Goal: Task Accomplishment & Management: Use online tool/utility

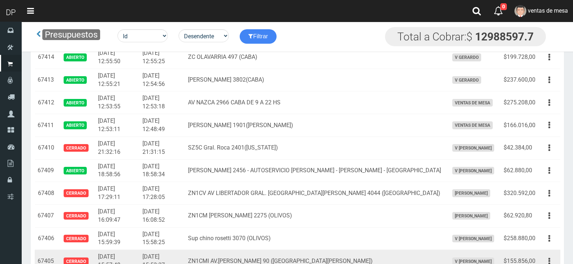
scroll to position [1122, 0]
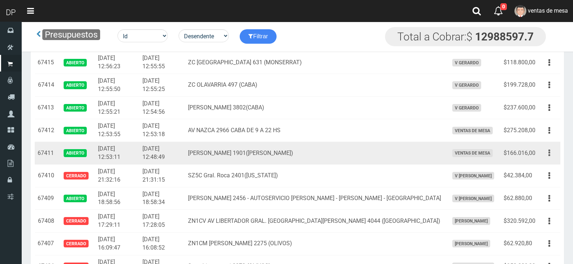
click at [550, 154] on icon "button" at bounding box center [550, 153] width 2 height 13
drag, startPoint x: 550, startPoint y: 154, endPoint x: 546, endPoint y: 159, distance: 6.2
click at [550, 154] on icon "button" at bounding box center [550, 153] width 2 height 13
click at [550, 153] on icon "button" at bounding box center [550, 153] width 2 height 13
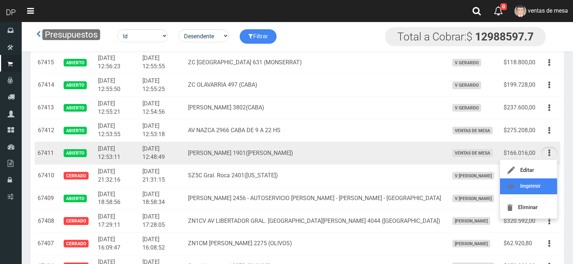
click at [539, 187] on link "Imprimir" at bounding box center [528, 187] width 57 height 16
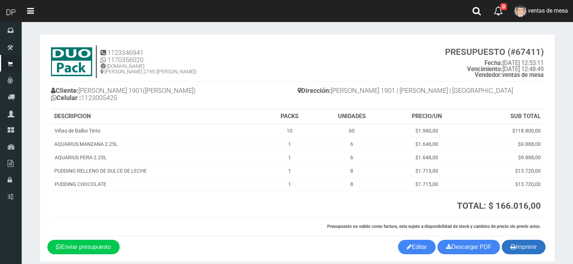
click at [534, 250] on button "Imprimir" at bounding box center [524, 247] width 44 height 14
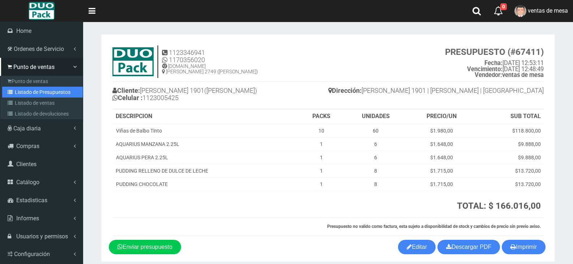
click at [37, 92] on link "Listado de Presupuestos" at bounding box center [42, 92] width 81 height 11
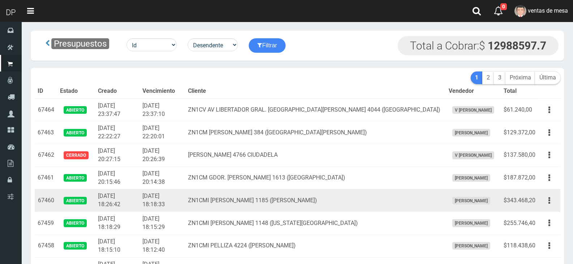
click at [414, 198] on td "ZN1CMI MARTIN RODRIGUEZ 1185 (VILLA ADELINA)" at bounding box center [315, 201] width 261 height 23
click at [414, 198] on td "ZN1CMI [PERSON_NAME] 1185 ([PERSON_NAME])" at bounding box center [315, 201] width 261 height 23
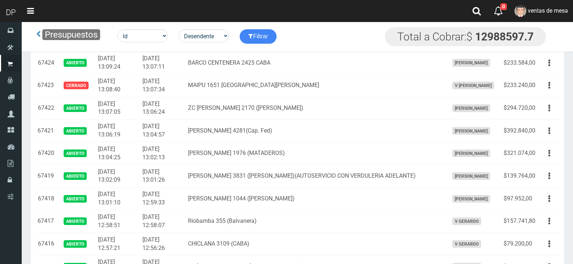
scroll to position [1049, 0]
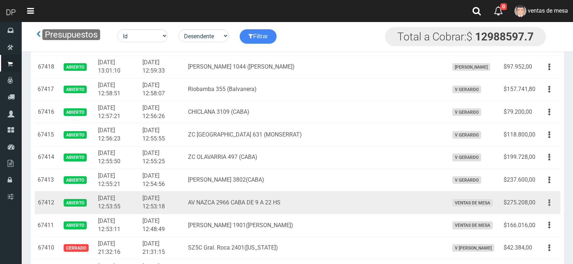
click at [552, 204] on button "button" at bounding box center [550, 203] width 16 height 13
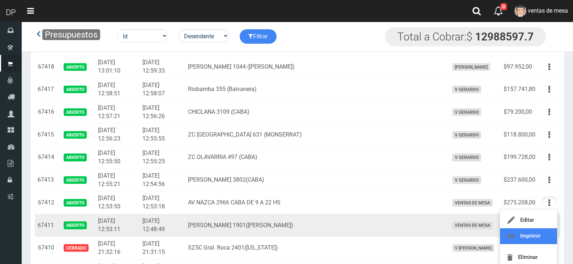
click at [534, 233] on link "Imprimir" at bounding box center [528, 237] width 57 height 16
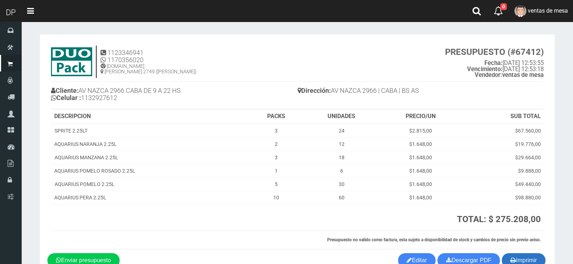
click at [531, 256] on button "Imprimir" at bounding box center [524, 261] width 44 height 14
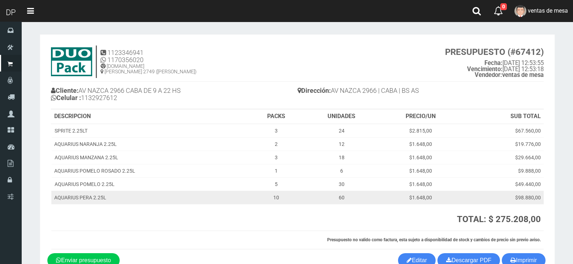
click at [283, 202] on td "10" at bounding box center [276, 197] width 54 height 13
click at [282, 201] on td "10" at bounding box center [276, 197] width 54 height 13
click at [281, 195] on td "10" at bounding box center [276, 197] width 54 height 13
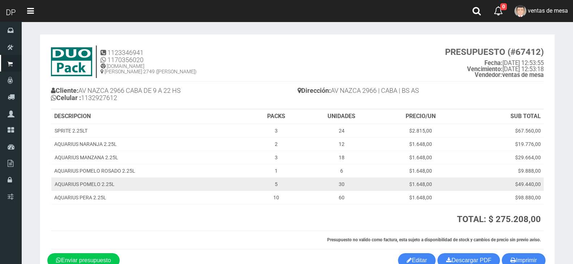
drag, startPoint x: 278, startPoint y: 194, endPoint x: 208, endPoint y: 182, distance: 70.8
click at [208, 182] on td "AQUARIUS POMELO 2.25L" at bounding box center [150, 184] width 198 height 13
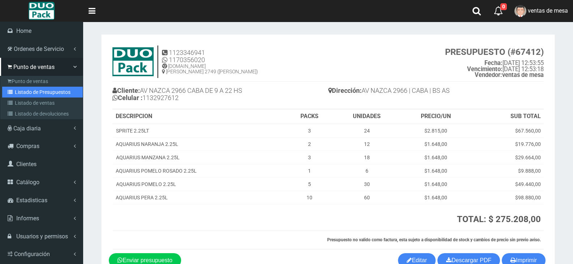
click at [27, 93] on link "Listado de Presupuestos" at bounding box center [42, 92] width 81 height 11
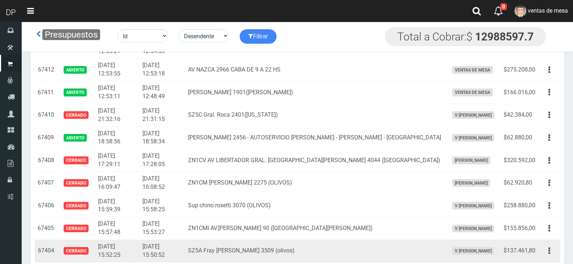
scroll to position [1085, 0]
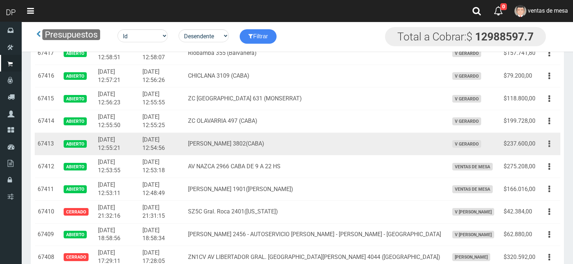
click at [549, 145] on icon "button" at bounding box center [550, 144] width 2 height 13
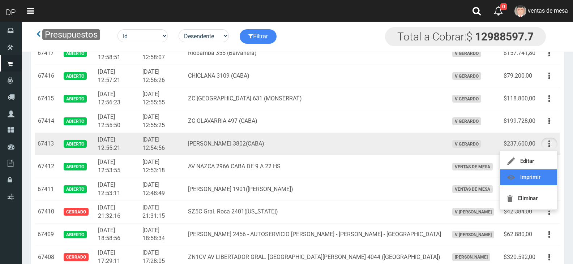
click at [525, 178] on link "Imprimir" at bounding box center [528, 178] width 57 height 16
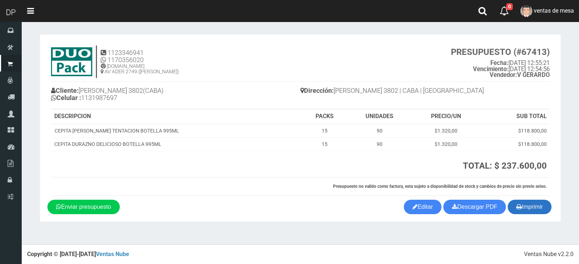
click at [545, 210] on button "Imprimir" at bounding box center [530, 207] width 44 height 14
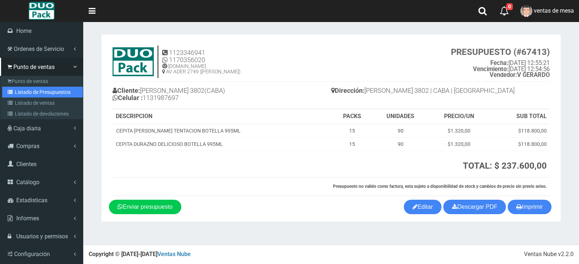
click at [47, 92] on link "Listado de Presupuestos" at bounding box center [42, 92] width 81 height 11
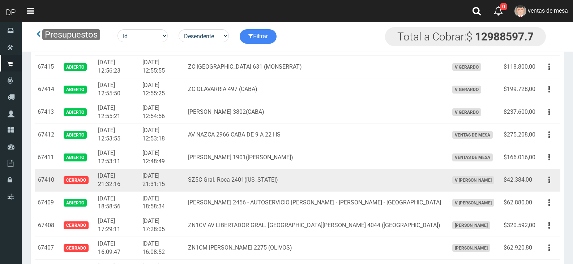
scroll to position [1122, 0]
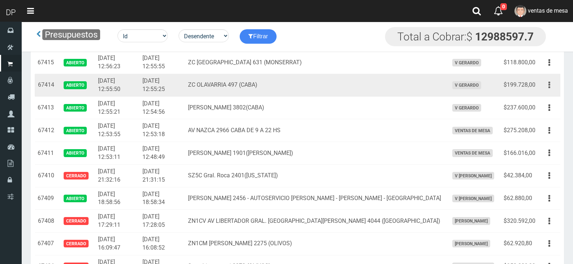
click at [551, 86] on button "button" at bounding box center [550, 85] width 16 height 13
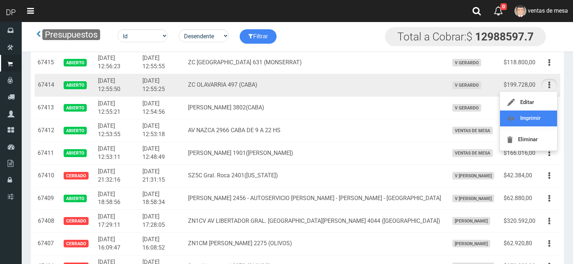
click at [527, 122] on link "Imprimir" at bounding box center [528, 119] width 57 height 16
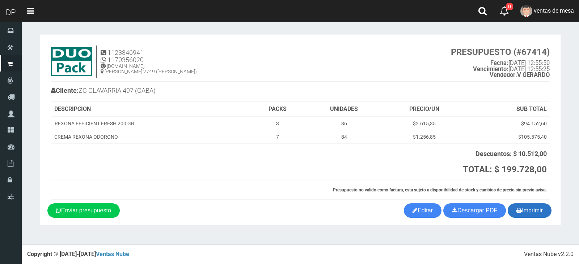
click at [529, 205] on button "Imprimir" at bounding box center [530, 211] width 44 height 14
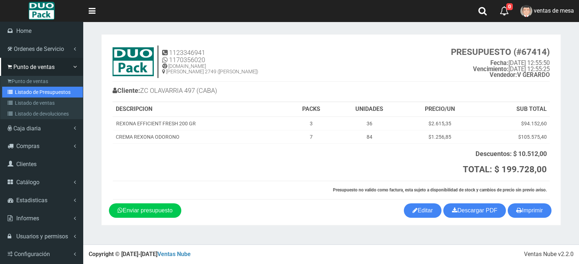
click at [18, 94] on link "Listado de Presupuestos" at bounding box center [42, 92] width 81 height 11
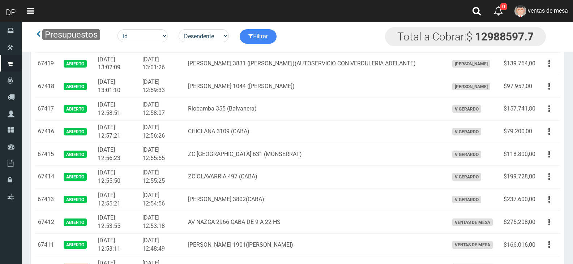
scroll to position [977, 0]
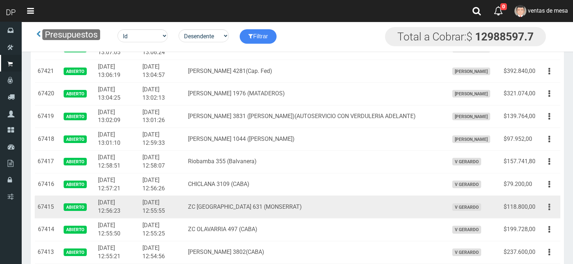
click at [549, 209] on icon "button" at bounding box center [550, 207] width 2 height 13
click at [535, 236] on link "Imprimir" at bounding box center [528, 241] width 57 height 16
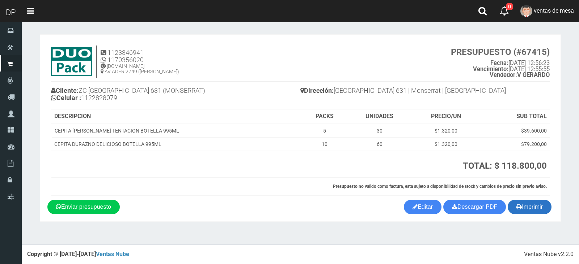
click at [537, 207] on button "Imprimir" at bounding box center [530, 207] width 44 height 14
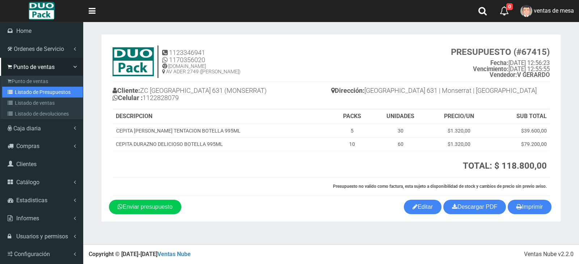
click at [49, 95] on link "Listado de Presupuestos" at bounding box center [42, 92] width 81 height 11
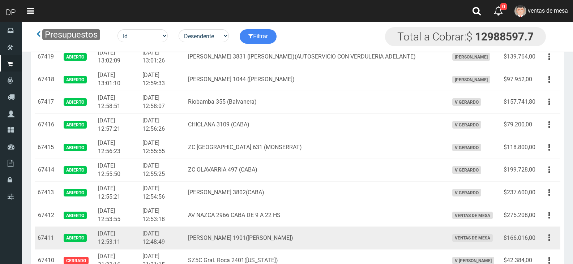
scroll to position [1033, 0]
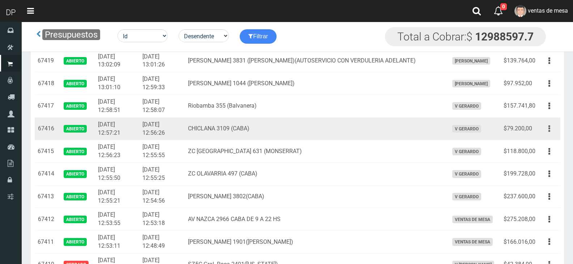
click at [550, 130] on icon "button" at bounding box center [550, 129] width 2 height 13
click at [541, 161] on link "Imprimir" at bounding box center [528, 162] width 57 height 16
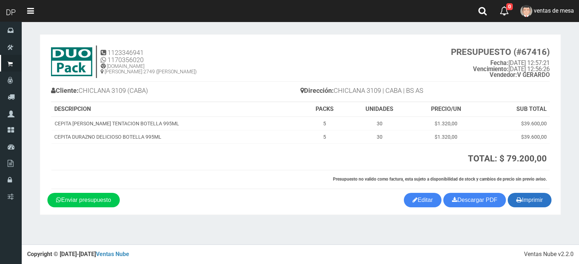
click at [518, 194] on button "Imprimir" at bounding box center [530, 200] width 44 height 14
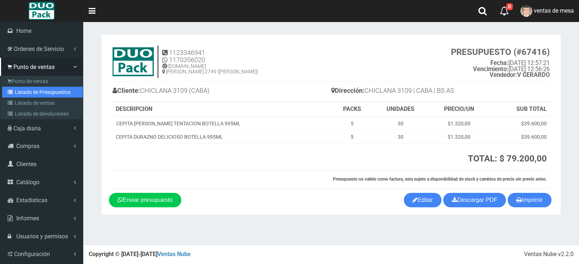
drag, startPoint x: 54, startPoint y: 93, endPoint x: 72, endPoint y: 97, distance: 18.8
click at [54, 93] on link "Listado de Presupuestos" at bounding box center [42, 92] width 81 height 11
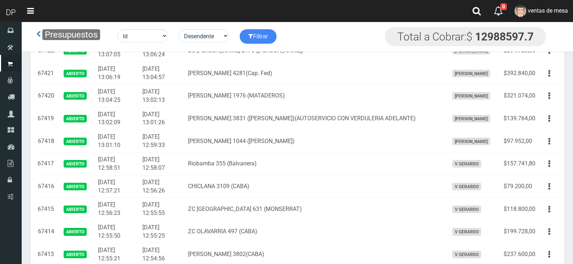
scroll to position [977, 0]
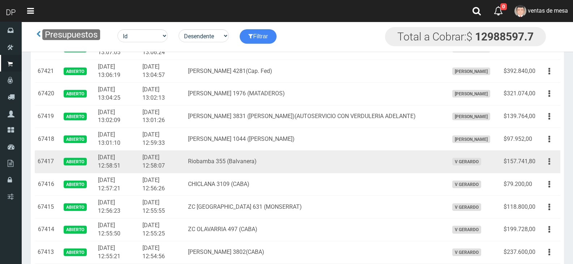
click at [551, 162] on button "button" at bounding box center [550, 162] width 16 height 13
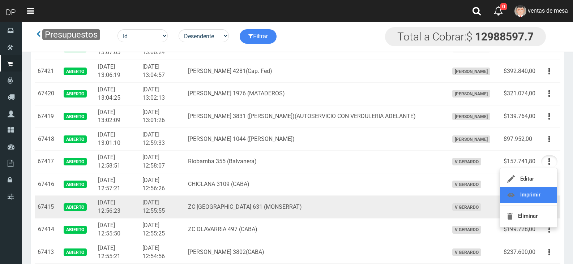
click at [530, 202] on link "Imprimir" at bounding box center [528, 195] width 57 height 16
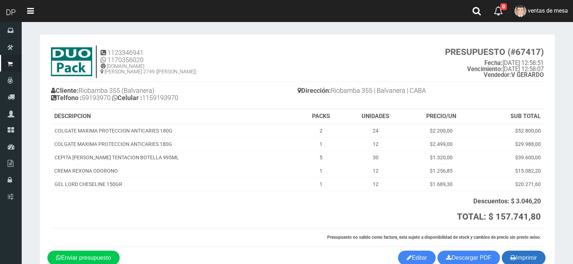
click at [525, 260] on button "Imprimir" at bounding box center [524, 258] width 44 height 14
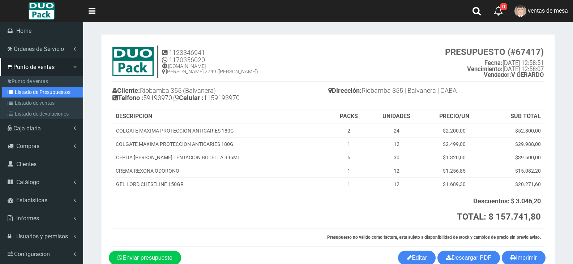
click at [29, 89] on link "Listado de Presupuestos" at bounding box center [42, 92] width 81 height 11
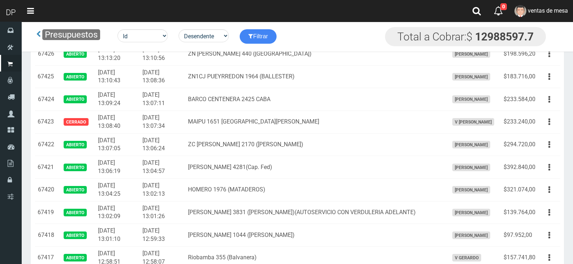
scroll to position [977, 0]
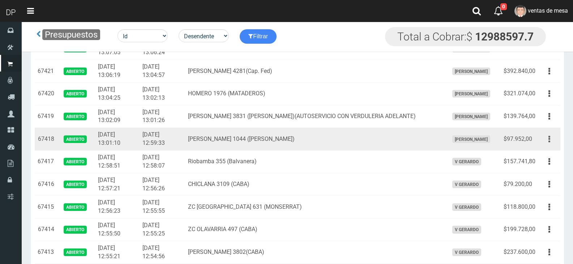
click at [549, 139] on icon "button" at bounding box center [550, 139] width 2 height 13
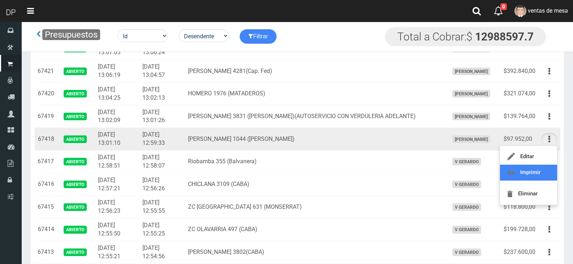
click at [541, 168] on link "Imprimir" at bounding box center [528, 173] width 57 height 16
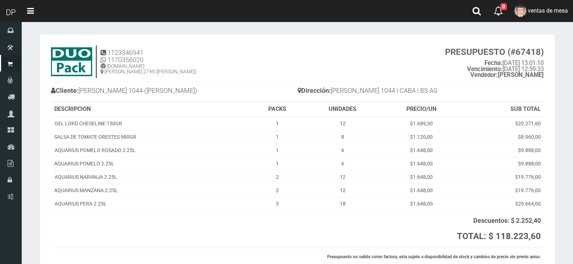
scroll to position [60, 0]
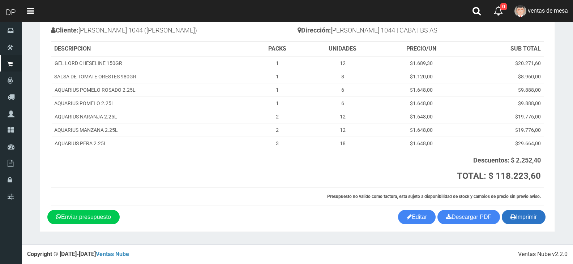
click at [514, 219] on icon "button" at bounding box center [513, 217] width 5 height 10
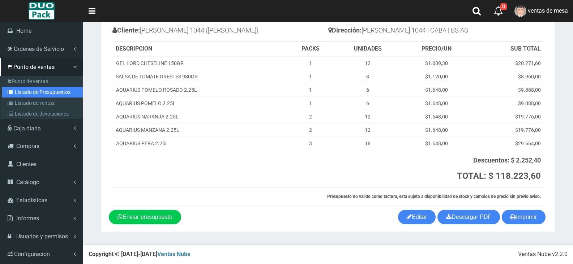
click at [39, 95] on link "Listado de Presupuestos" at bounding box center [42, 92] width 81 height 11
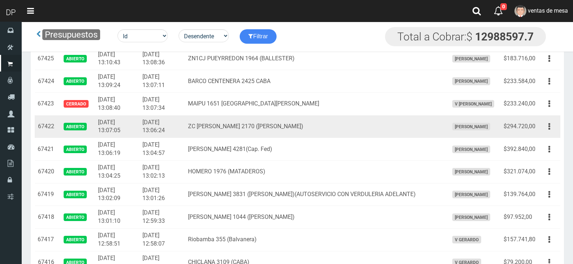
scroll to position [941, 0]
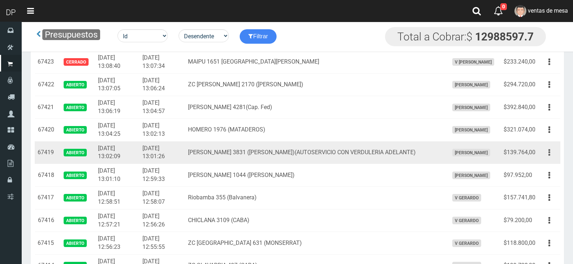
click at [552, 152] on button "button" at bounding box center [550, 153] width 16 height 13
click at [548, 184] on link "Imprimir" at bounding box center [528, 186] width 57 height 16
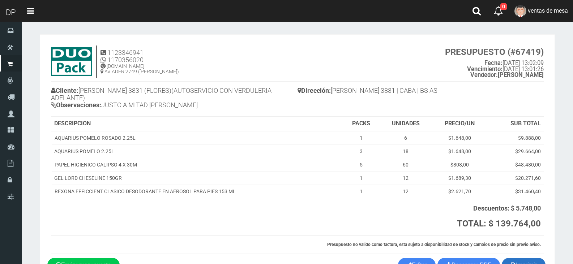
click at [522, 258] on button "Imprimir" at bounding box center [524, 265] width 44 height 14
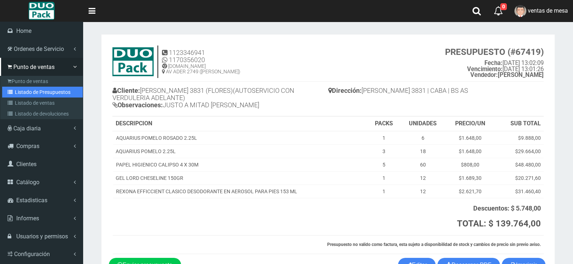
click at [51, 92] on link "Listado de Presupuestos" at bounding box center [42, 92] width 81 height 11
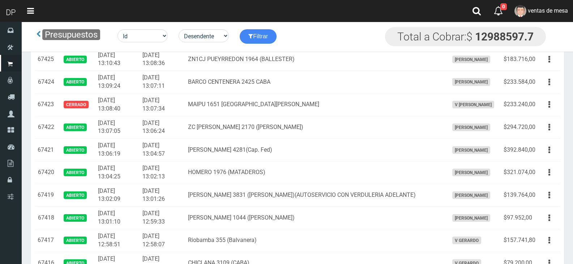
scroll to position [904, 0]
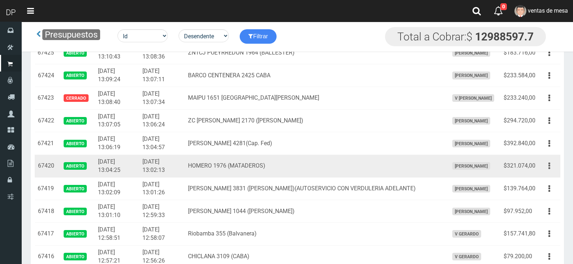
click at [552, 164] on button "button" at bounding box center [550, 166] width 16 height 13
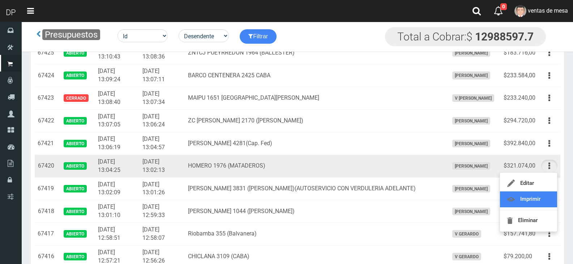
click at [547, 202] on link "Imprimir" at bounding box center [528, 200] width 57 height 16
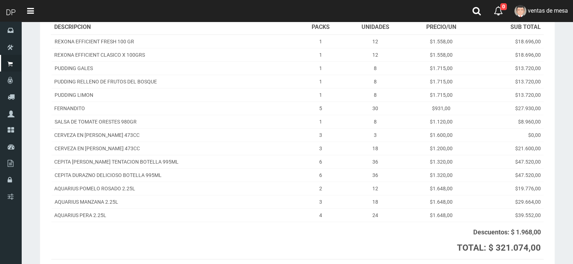
scroll to position [154, 0]
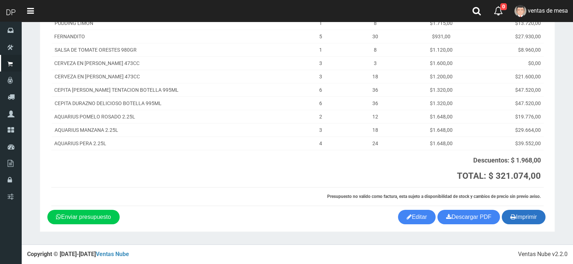
click at [527, 216] on button "Imprimir" at bounding box center [524, 217] width 44 height 14
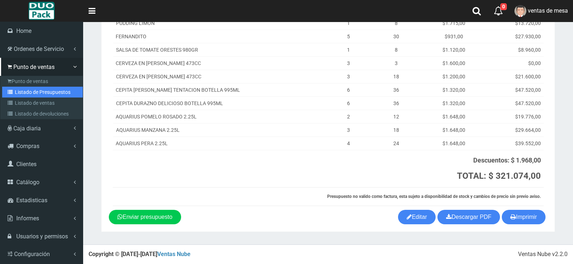
click at [33, 90] on link "Listado de Presupuestos" at bounding box center [42, 92] width 81 height 11
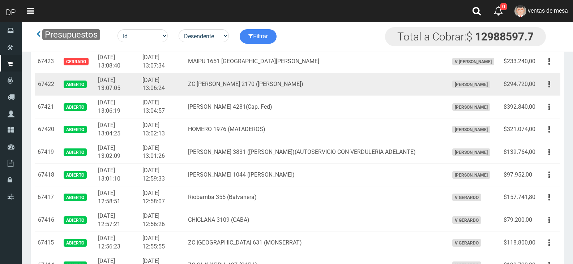
scroll to position [941, 0]
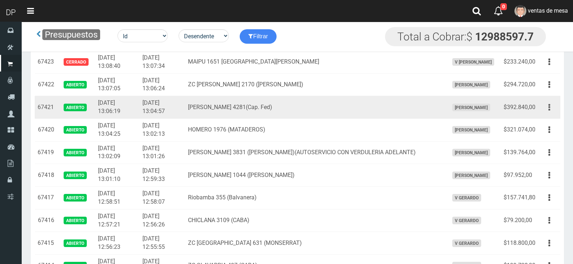
click at [550, 106] on icon "button" at bounding box center [550, 107] width 2 height 13
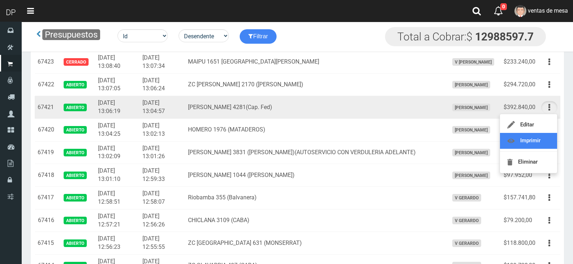
click at [542, 140] on link "Imprimir" at bounding box center [528, 141] width 57 height 16
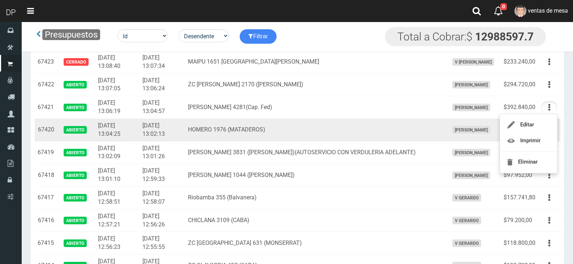
click at [542, 140] on td "Editar Imprimir Eliminar" at bounding box center [550, 130] width 22 height 23
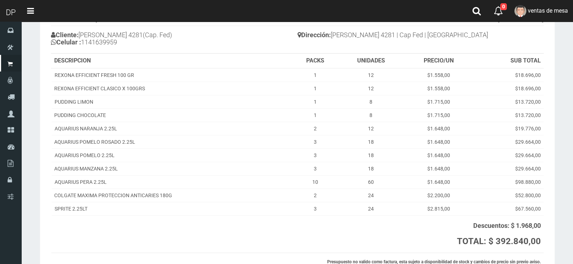
scroll to position [121, 0]
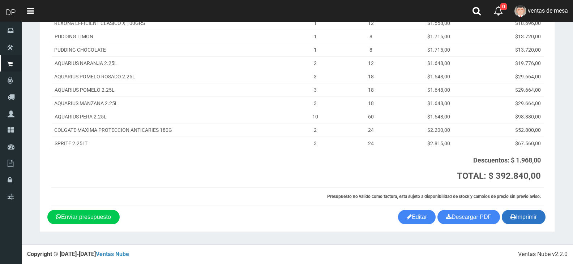
click at [525, 216] on button "Imprimir" at bounding box center [524, 217] width 44 height 14
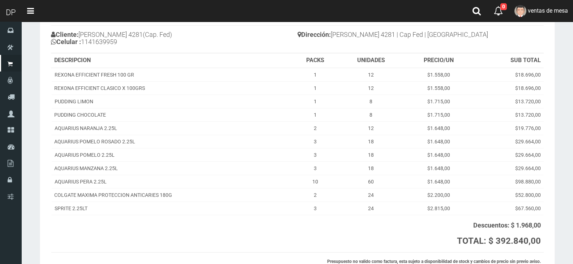
scroll to position [0, 0]
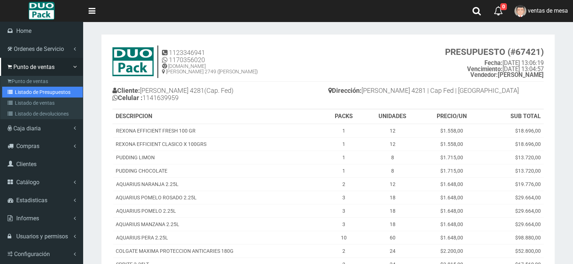
click at [34, 89] on link "Listado de Presupuestos" at bounding box center [42, 92] width 81 height 11
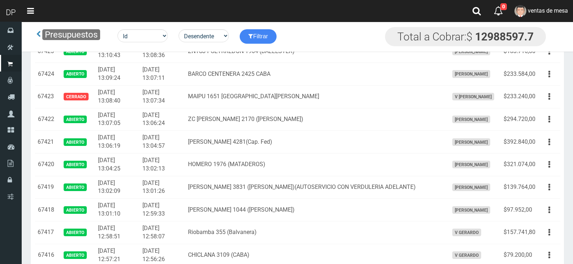
scroll to position [888, 0]
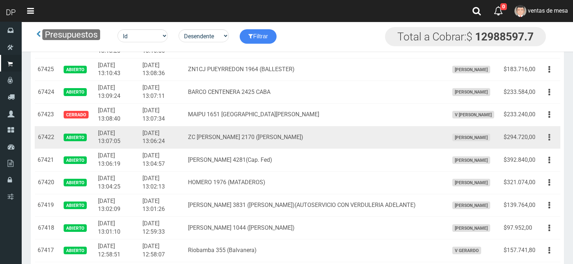
click at [547, 136] on button "button" at bounding box center [550, 137] width 16 height 13
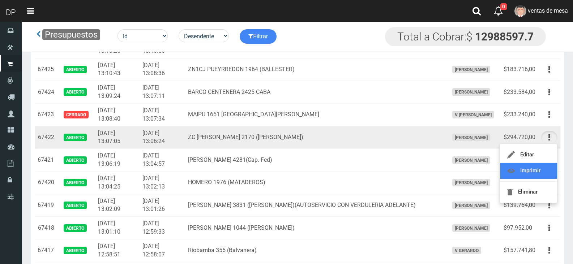
click at [546, 174] on link "Imprimir" at bounding box center [528, 171] width 57 height 16
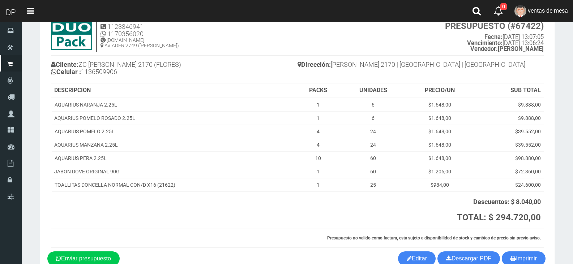
scroll to position [68, 0]
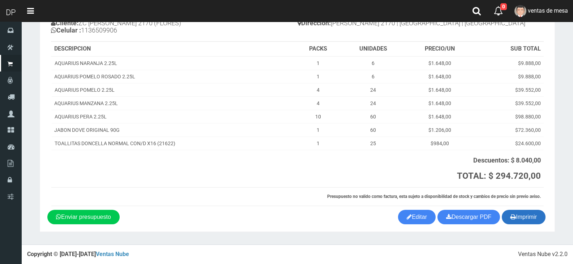
click at [530, 224] on button "Imprimir" at bounding box center [524, 217] width 44 height 14
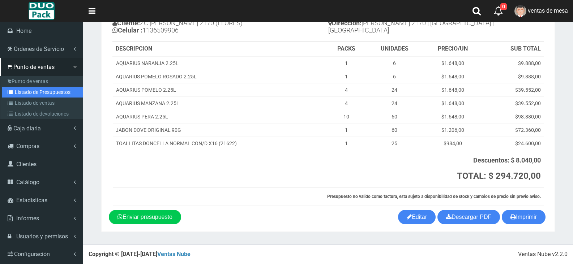
click at [26, 90] on link "Listado de Presupuestos" at bounding box center [42, 92] width 81 height 11
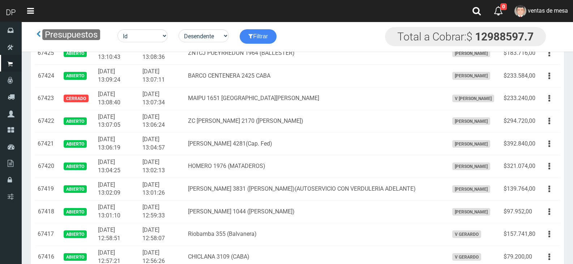
scroll to position [904, 0]
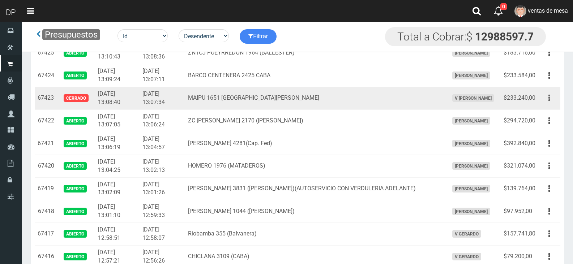
click at [550, 96] on icon "button" at bounding box center [550, 98] width 2 height 13
click at [517, 129] on link "Imprimir" at bounding box center [528, 132] width 57 height 16
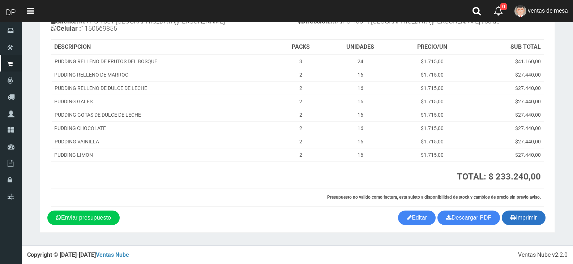
scroll to position [70, 0]
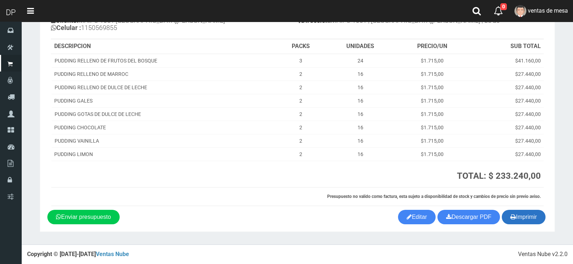
click at [513, 216] on icon "button" at bounding box center [513, 217] width 5 height 10
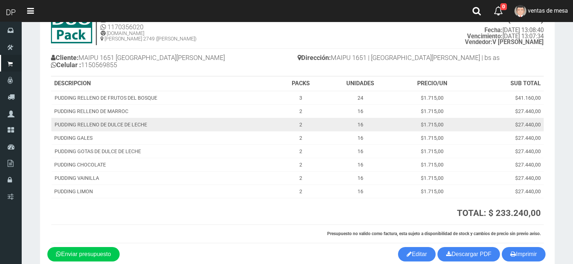
scroll to position [0, 0]
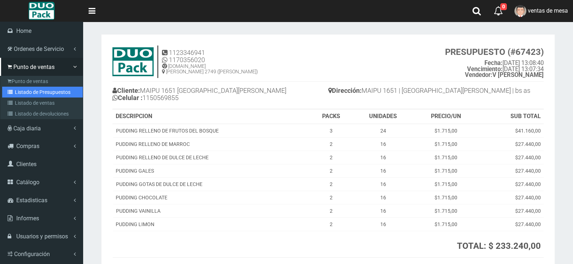
click at [27, 93] on link "Listado de Presupuestos" at bounding box center [42, 92] width 81 height 11
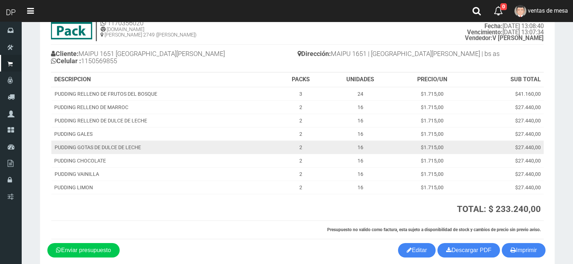
scroll to position [70, 0]
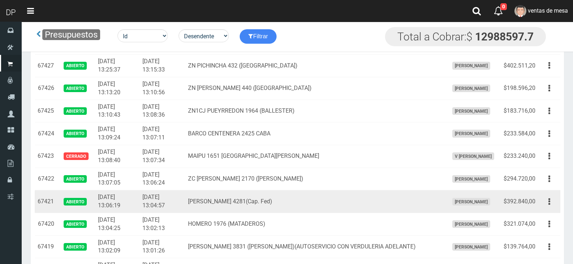
scroll to position [832, 0]
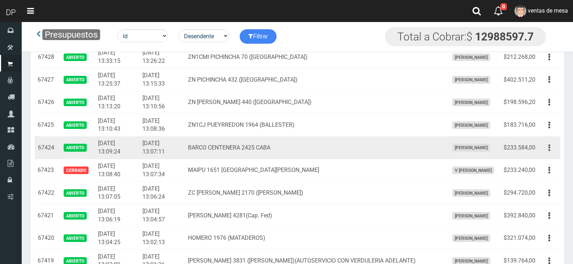
click at [549, 147] on icon "button" at bounding box center [550, 148] width 2 height 13
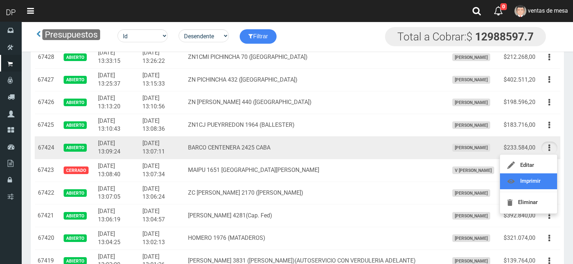
click at [545, 179] on link "Imprimir" at bounding box center [528, 182] width 57 height 16
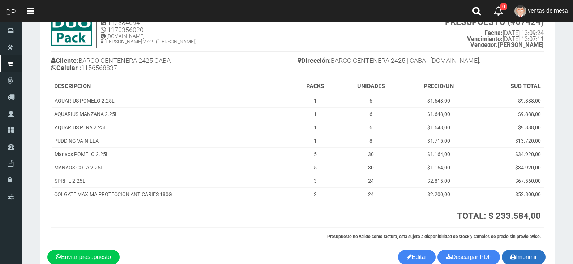
scroll to position [70, 0]
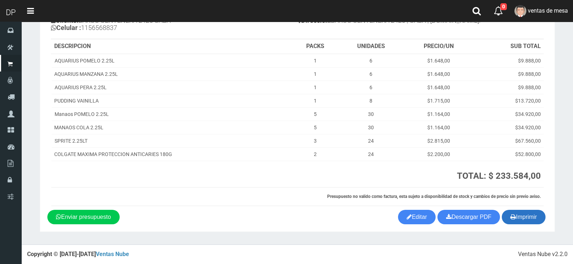
click at [532, 213] on button "Imprimir" at bounding box center [524, 217] width 44 height 14
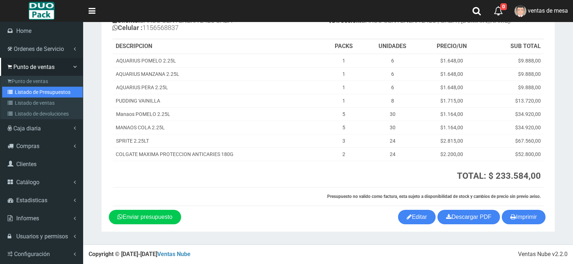
click at [41, 89] on link "Listado de Presupuestos" at bounding box center [42, 92] width 81 height 11
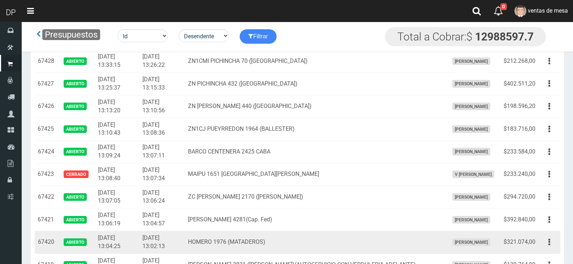
scroll to position [796, 0]
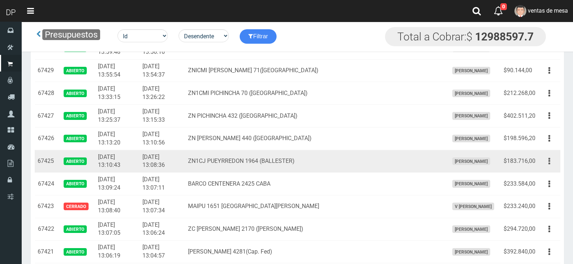
click at [552, 161] on button "button" at bounding box center [550, 161] width 16 height 13
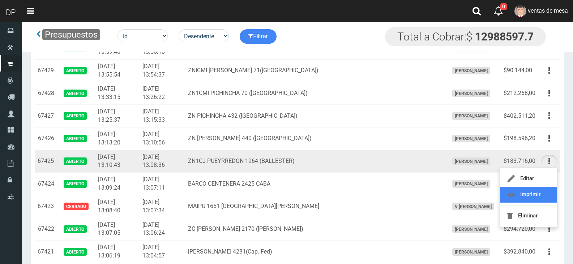
click at [540, 195] on link "Imprimir" at bounding box center [528, 195] width 57 height 16
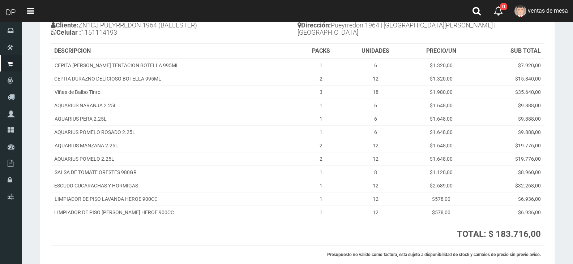
scroll to position [124, 0]
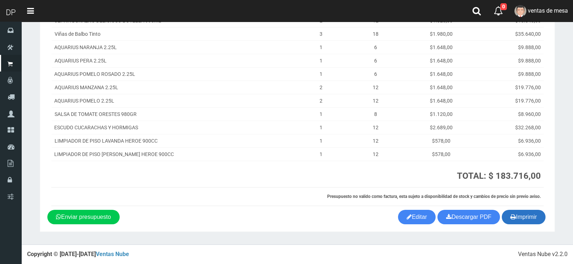
click at [517, 214] on button "Imprimir" at bounding box center [524, 217] width 44 height 14
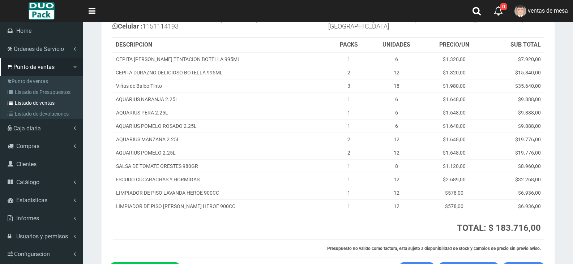
scroll to position [0, 0]
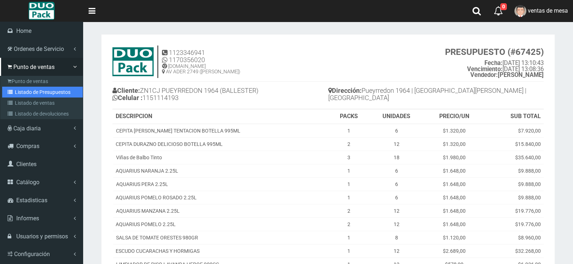
click at [44, 90] on link "Listado de Presupuestos" at bounding box center [42, 92] width 81 height 11
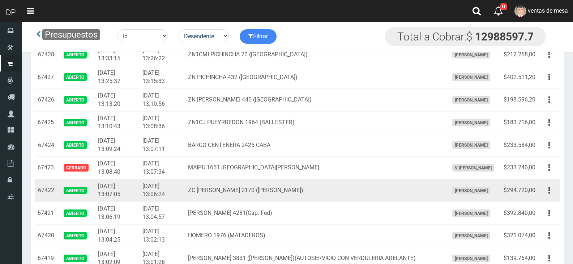
scroll to position [796, 0]
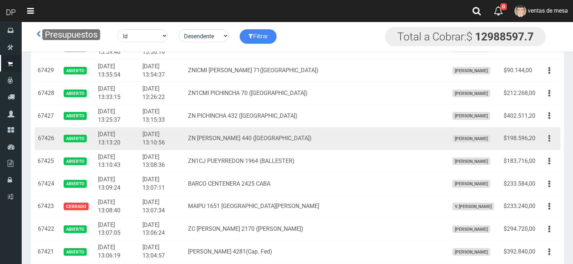
click at [551, 137] on button "button" at bounding box center [550, 138] width 16 height 13
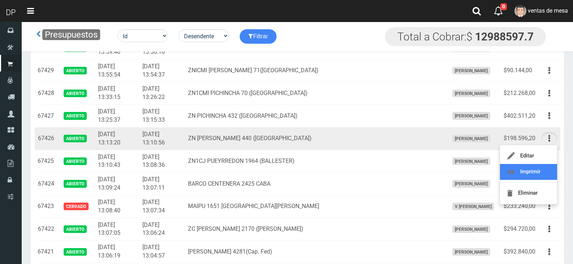
click at [548, 167] on link "Imprimir" at bounding box center [528, 172] width 57 height 16
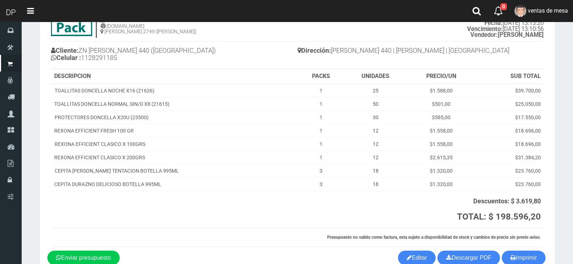
scroll to position [81, 0]
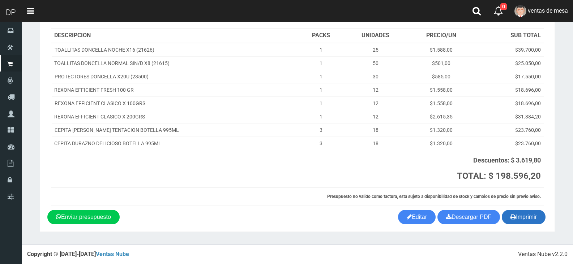
click at [521, 216] on button "Imprimir" at bounding box center [524, 217] width 44 height 14
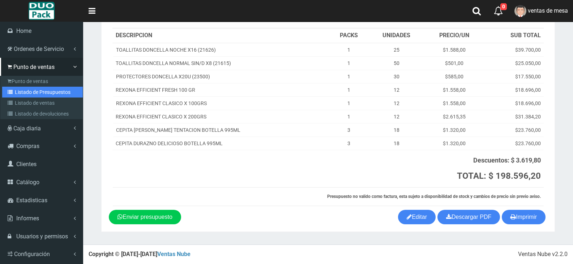
click at [49, 93] on link "Listado de Presupuestos" at bounding box center [42, 92] width 81 height 11
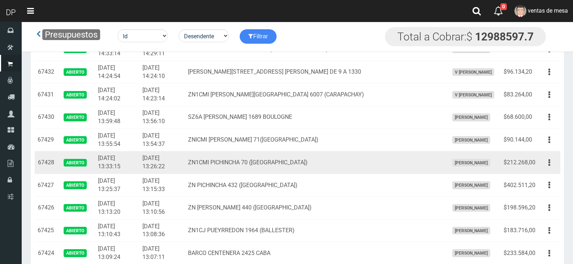
scroll to position [724, 0]
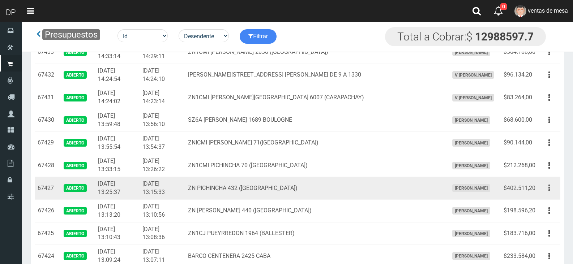
click at [550, 184] on icon "button" at bounding box center [550, 188] width 2 height 13
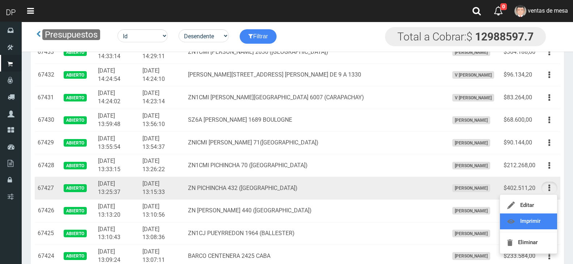
click at [538, 221] on link "Imprimir" at bounding box center [528, 222] width 57 height 16
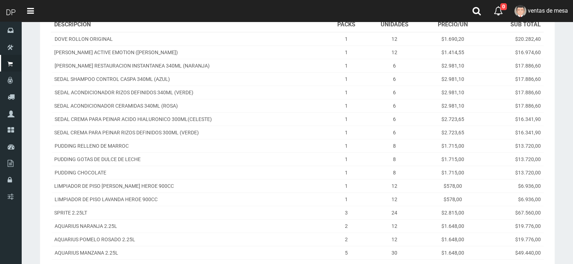
scroll to position [215, 0]
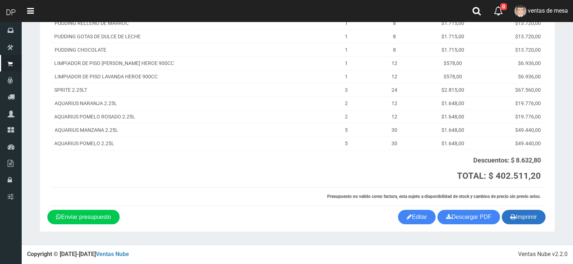
click at [533, 217] on button "Imprimir" at bounding box center [524, 217] width 44 height 14
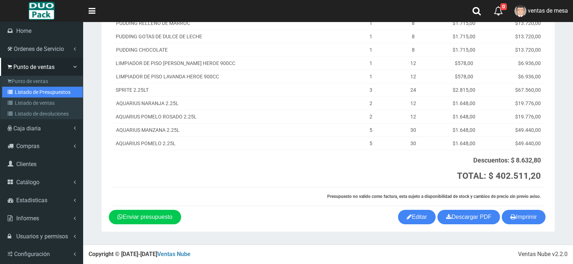
click at [52, 93] on link "Listado de Presupuestos" at bounding box center [42, 92] width 81 height 11
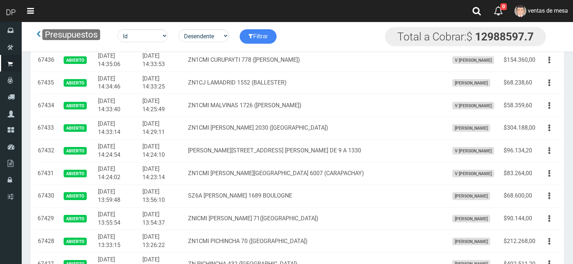
scroll to position [760, 0]
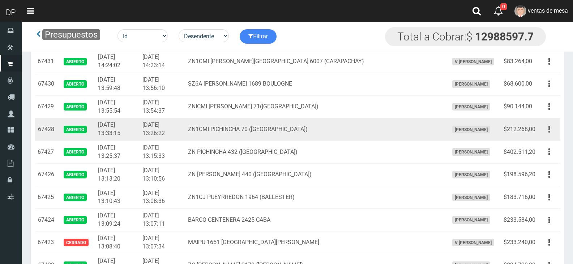
click at [550, 130] on icon "button" at bounding box center [550, 129] width 2 height 13
click at [549, 132] on icon "button" at bounding box center [550, 129] width 2 height 13
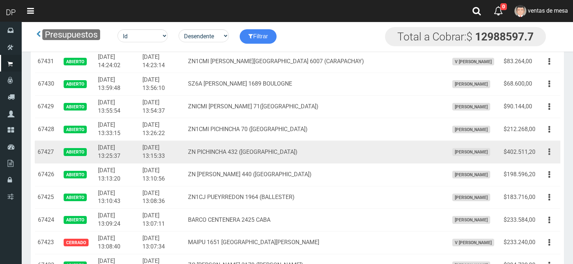
click at [551, 151] on button "button" at bounding box center [550, 152] width 16 height 13
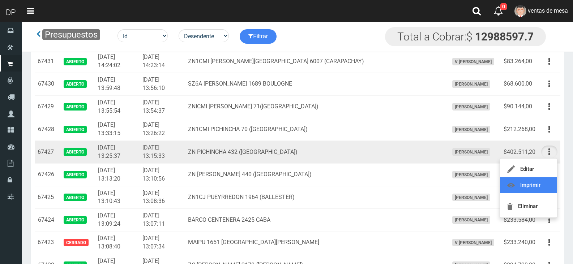
click at [533, 187] on link "Imprimir" at bounding box center [528, 186] width 57 height 16
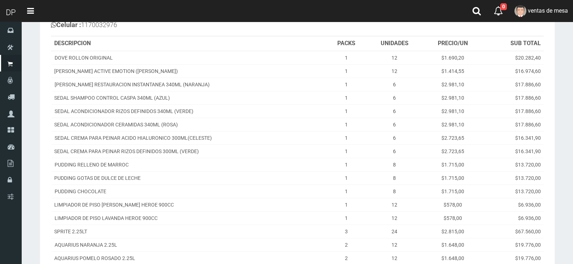
scroll to position [215, 0]
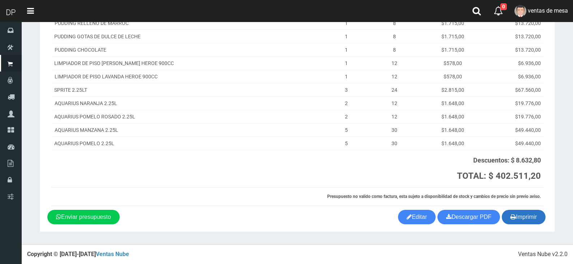
click at [536, 220] on button "Imprimir" at bounding box center [524, 217] width 44 height 14
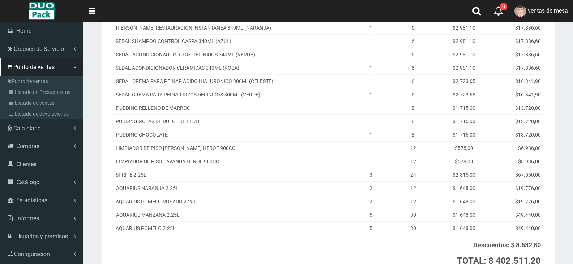
scroll to position [0, 0]
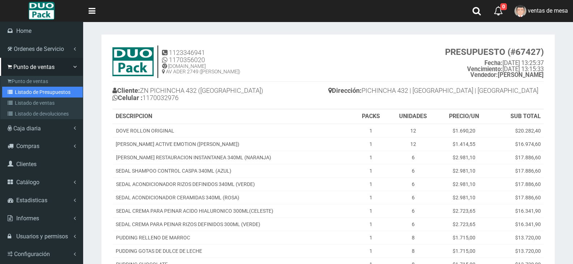
click at [46, 90] on link "Listado de Presupuestos" at bounding box center [42, 92] width 81 height 11
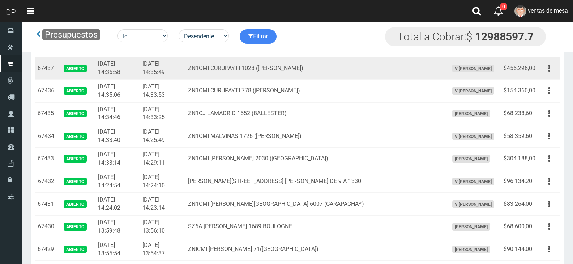
scroll to position [724, 0]
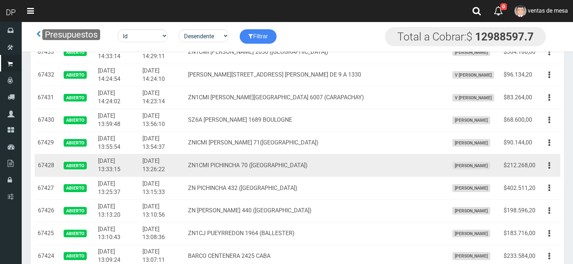
click at [558, 169] on td "Editar Imprimir Eliminar" at bounding box center [550, 165] width 22 height 23
click at [552, 168] on button "button" at bounding box center [550, 166] width 16 height 13
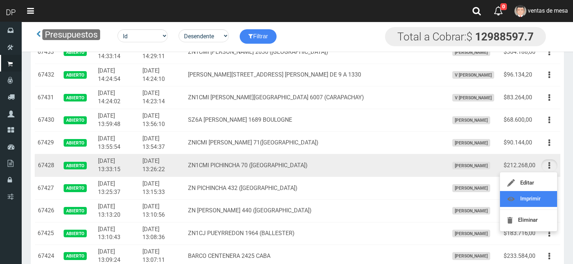
click at [547, 194] on link "Imprimir" at bounding box center [528, 199] width 57 height 16
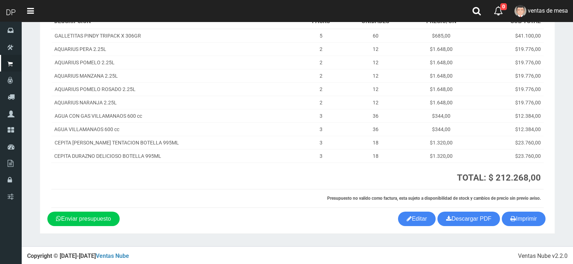
scroll to position [104, 0]
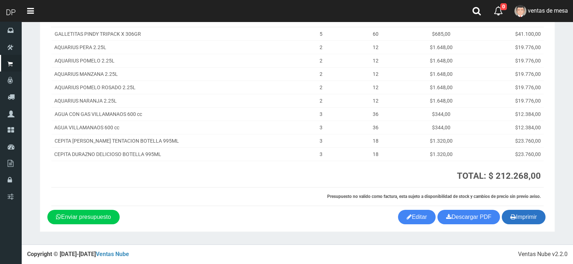
click at [524, 217] on button "Imprimir" at bounding box center [524, 217] width 44 height 14
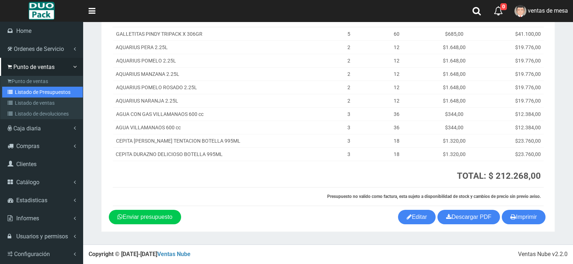
click at [51, 93] on link "Listado de Presupuestos" at bounding box center [42, 92] width 81 height 11
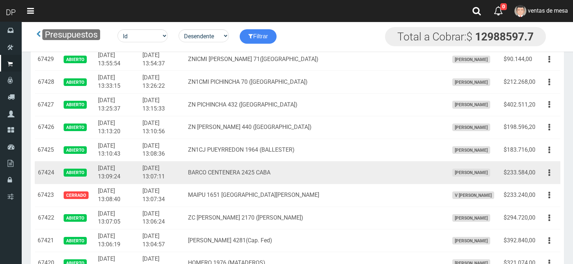
scroll to position [724, 0]
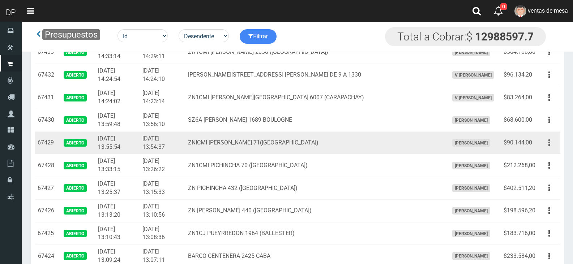
click at [547, 142] on button "button" at bounding box center [550, 143] width 16 height 13
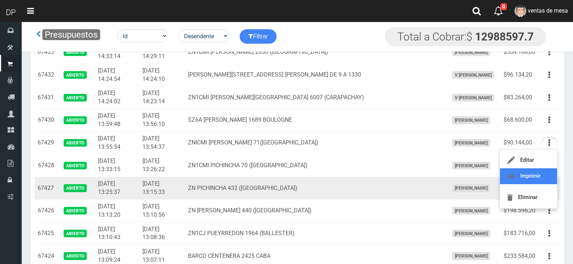
click at [538, 179] on link "Imprimir" at bounding box center [528, 177] width 57 height 16
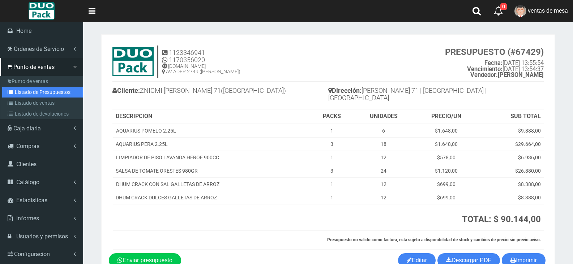
click at [46, 90] on link "Listado de Presupuestos" at bounding box center [42, 92] width 81 height 11
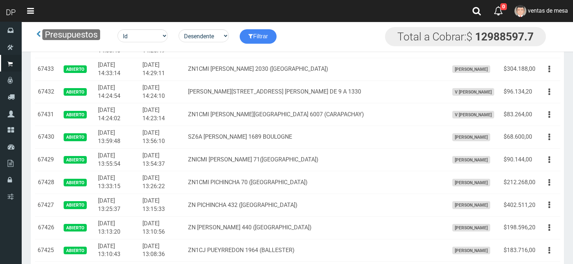
scroll to position [724, 0]
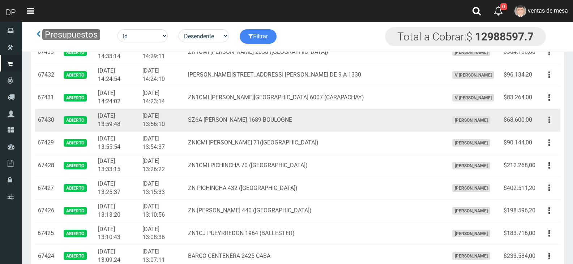
click at [549, 119] on icon "button" at bounding box center [550, 120] width 2 height 13
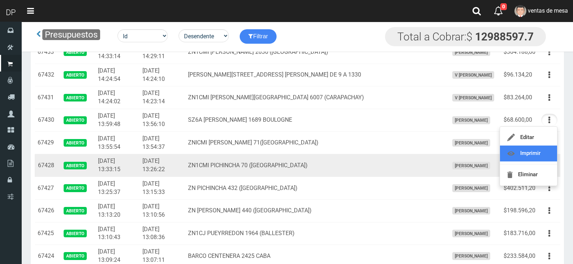
click at [544, 156] on link "Imprimir" at bounding box center [528, 154] width 57 height 16
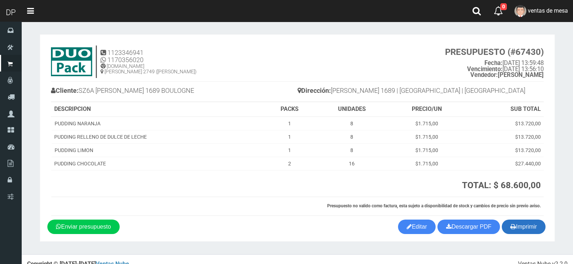
click at [526, 226] on button "Imprimir" at bounding box center [524, 227] width 44 height 14
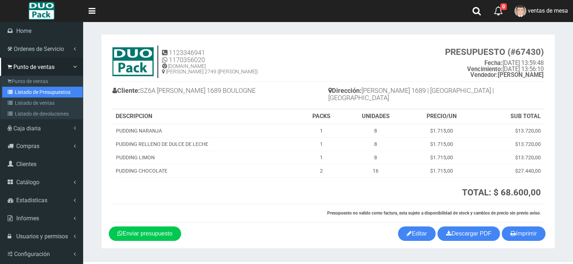
click at [34, 92] on link "Listado de Presupuestos" at bounding box center [42, 92] width 81 height 11
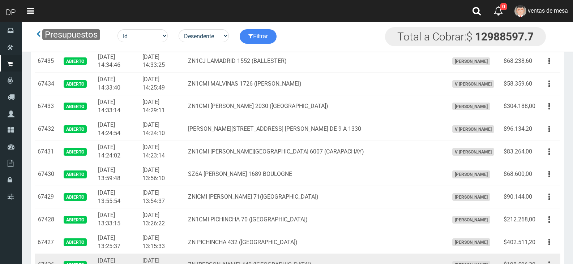
scroll to position [651, 0]
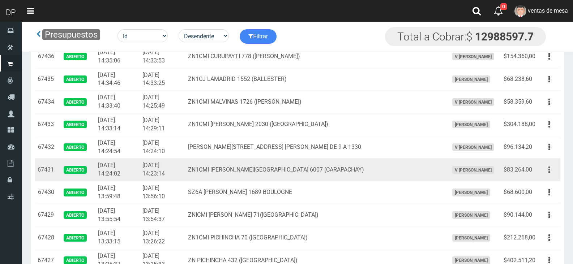
click at [548, 170] on button "button" at bounding box center [550, 170] width 16 height 13
click at [536, 200] on link "Imprimir" at bounding box center [528, 204] width 57 height 16
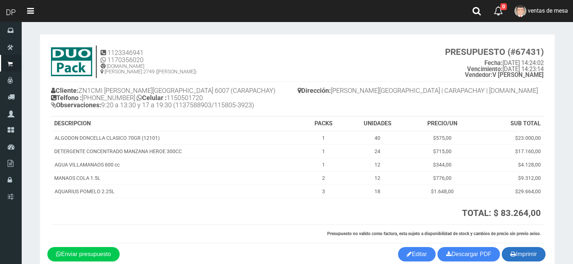
click at [533, 255] on button "Imprimir" at bounding box center [524, 254] width 44 height 14
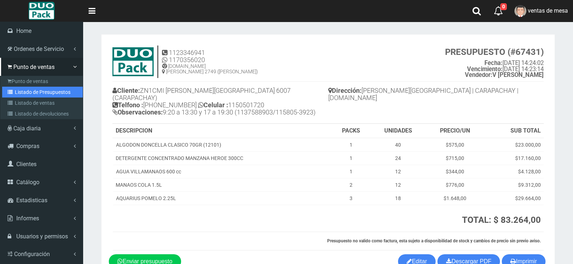
click at [26, 91] on link "Listado de Presupuestos" at bounding box center [42, 92] width 81 height 11
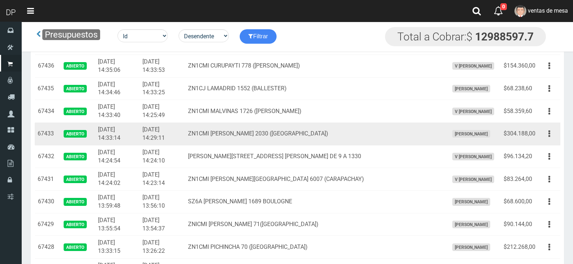
scroll to position [687, 0]
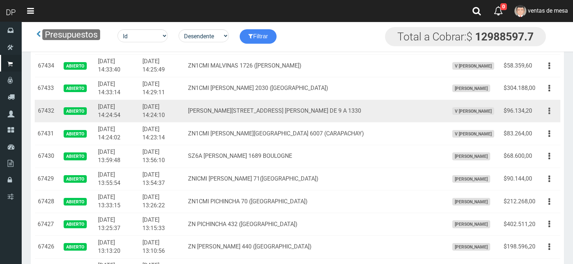
click at [552, 109] on button "button" at bounding box center [550, 111] width 16 height 13
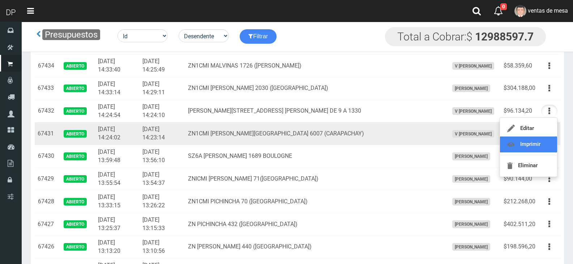
click at [545, 141] on link "Imprimir" at bounding box center [528, 145] width 57 height 16
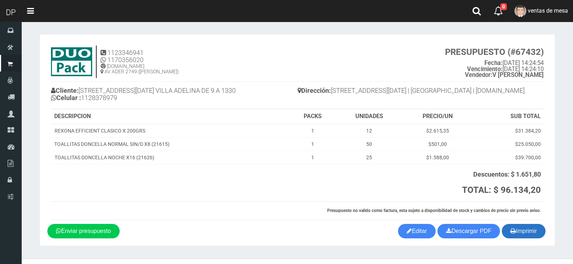
click at [528, 232] on button "Imprimir" at bounding box center [524, 231] width 44 height 14
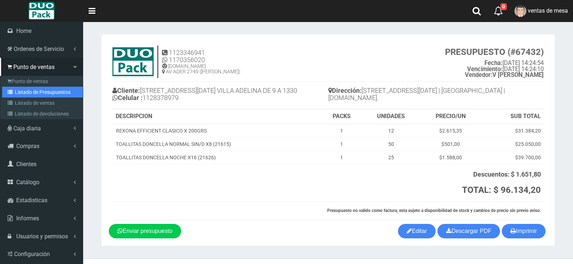
click at [44, 94] on link "Listado de Presupuestos" at bounding box center [42, 92] width 81 height 11
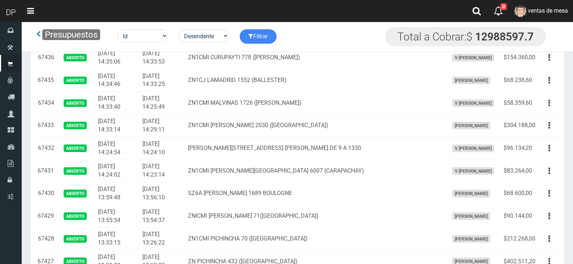
scroll to position [671, 0]
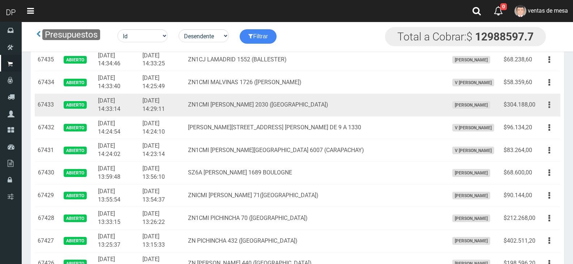
click at [550, 104] on icon "button" at bounding box center [550, 105] width 2 height 13
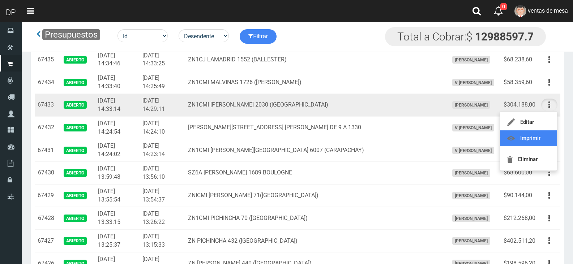
click at [541, 140] on link "Imprimir" at bounding box center [528, 139] width 57 height 16
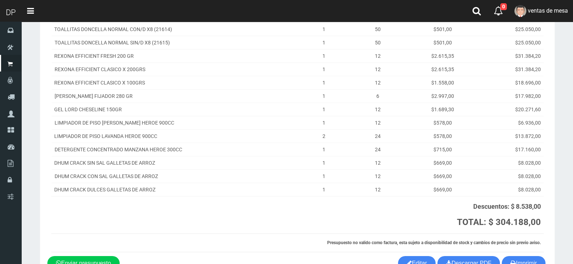
scroll to position [188, 0]
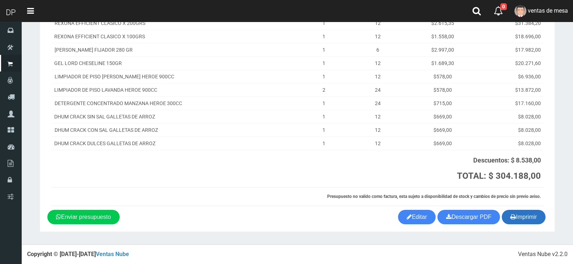
click at [511, 215] on icon "button" at bounding box center [513, 217] width 5 height 10
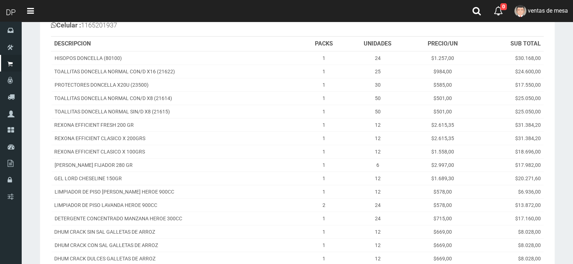
scroll to position [0, 0]
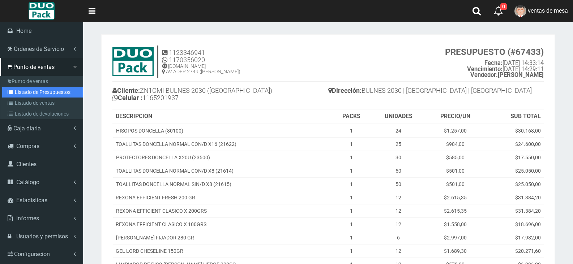
click at [33, 93] on link "Listado de Presupuestos" at bounding box center [42, 92] width 81 height 11
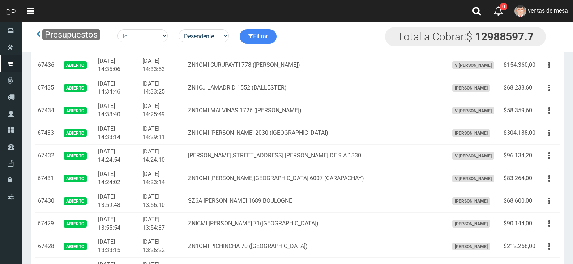
scroll to position [651, 0]
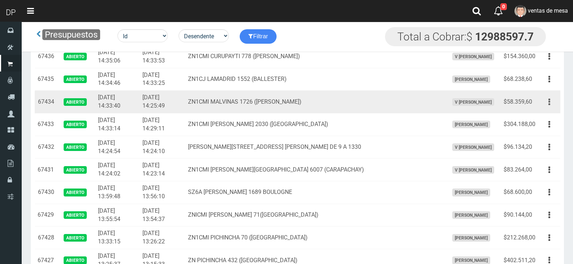
click at [551, 98] on button "button" at bounding box center [550, 102] width 16 height 13
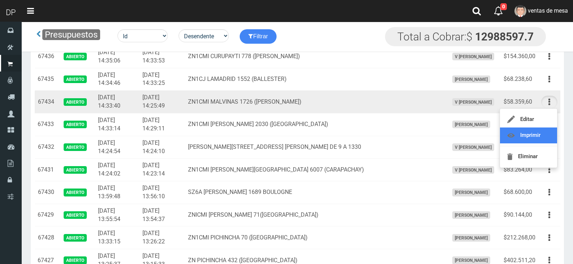
click at [538, 133] on link "Imprimir" at bounding box center [528, 136] width 57 height 16
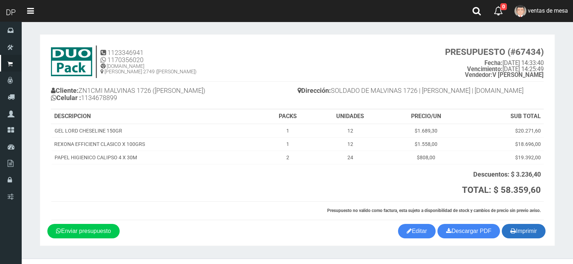
click at [517, 232] on button "Imprimir" at bounding box center [524, 231] width 44 height 14
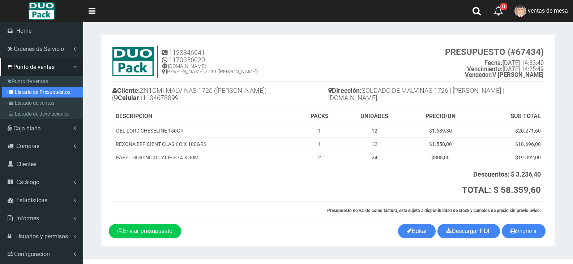
click at [40, 95] on link "Listado de Presupuestos" at bounding box center [42, 92] width 81 height 11
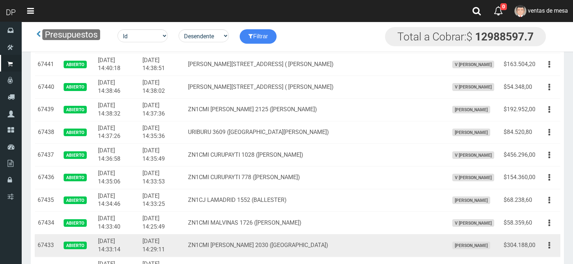
scroll to position [543, 0]
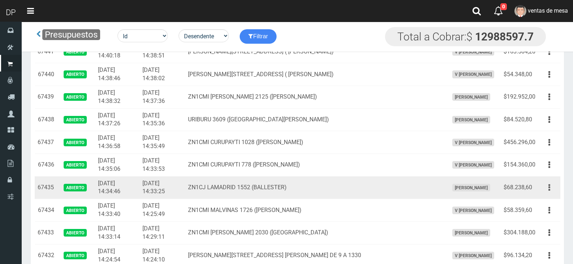
click at [550, 188] on icon "button" at bounding box center [550, 188] width 2 height 13
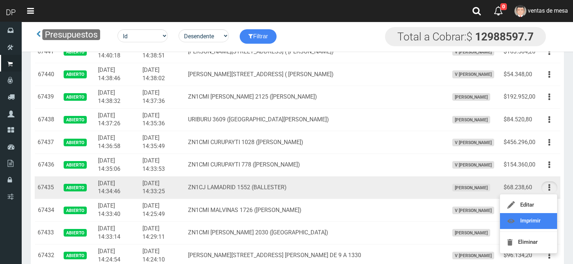
click at [547, 218] on link "Imprimir" at bounding box center [528, 221] width 57 height 16
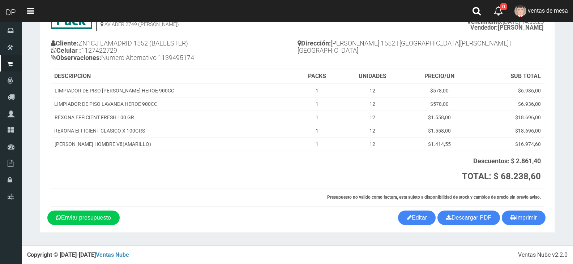
scroll to position [48, 0]
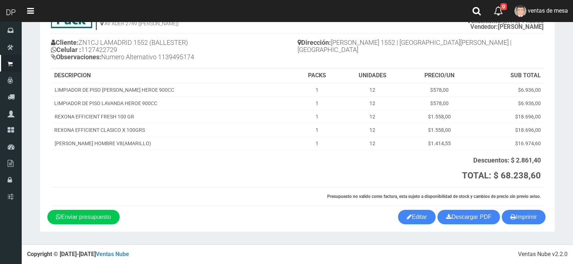
click at [522, 229] on section "1123346941 1170356020 [DOMAIN_NAME] AV ADER 2749 ([PERSON_NAME]) PRESUPUESTO (#…" at bounding box center [298, 109] width 516 height 246
click at [522, 223] on button "Imprimir" at bounding box center [524, 217] width 44 height 14
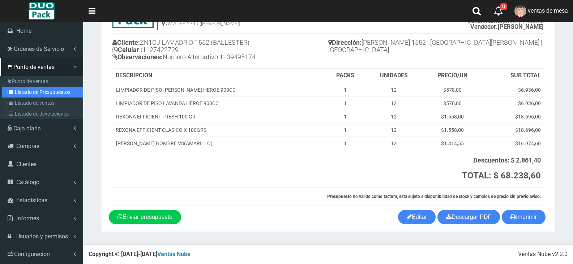
click at [52, 89] on link "Listado de Presupuestos" at bounding box center [42, 92] width 81 height 11
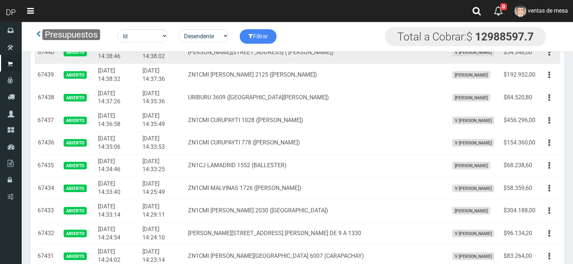
scroll to position [579, 0]
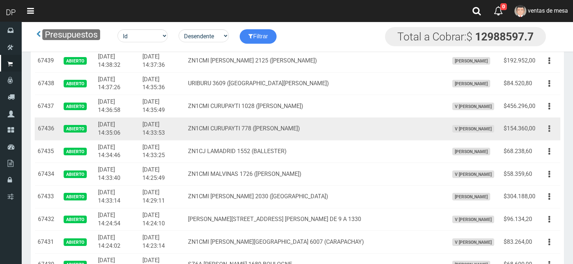
click at [549, 127] on icon "button" at bounding box center [550, 129] width 2 height 13
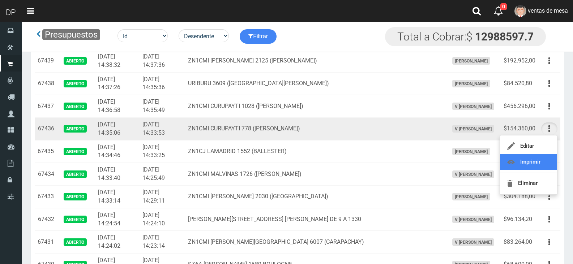
click at [541, 161] on link "Imprimir" at bounding box center [528, 162] width 57 height 16
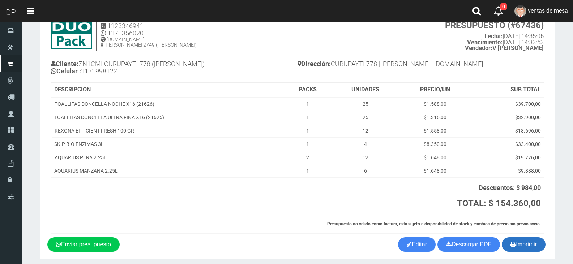
scroll to position [54, 0]
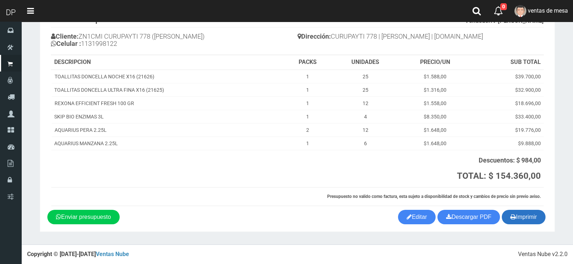
click at [529, 219] on button "Imprimir" at bounding box center [524, 217] width 44 height 14
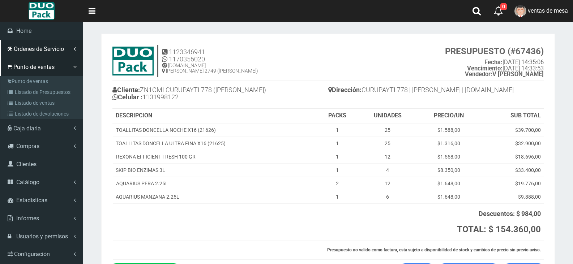
scroll to position [0, 0]
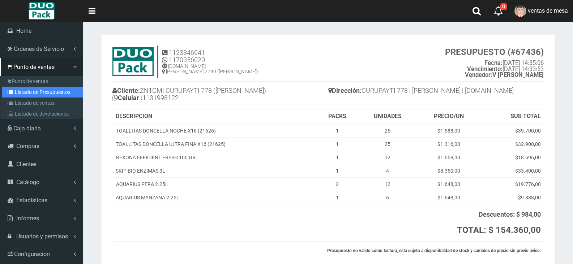
click at [51, 90] on link "Listado de Presupuestos" at bounding box center [42, 92] width 81 height 11
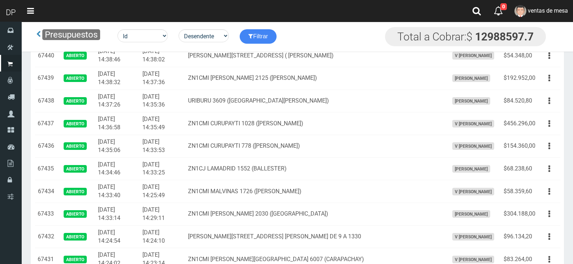
scroll to position [562, 0]
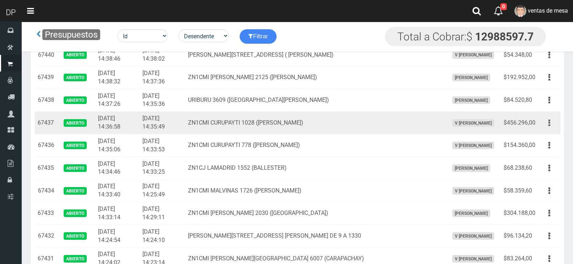
click at [551, 124] on button "button" at bounding box center [550, 123] width 16 height 13
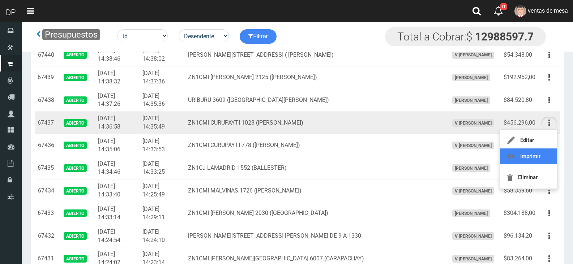
click at [540, 153] on link "Imprimir" at bounding box center [528, 157] width 57 height 16
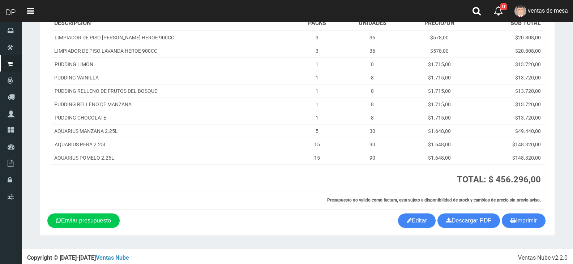
scroll to position [97, 0]
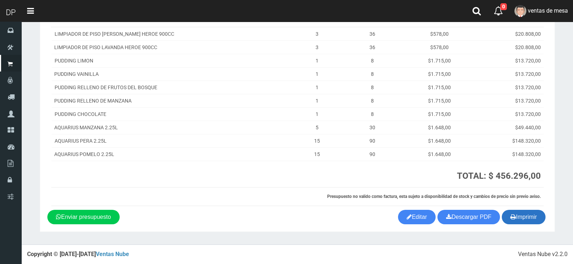
click at [533, 221] on button "Imprimir" at bounding box center [524, 217] width 44 height 14
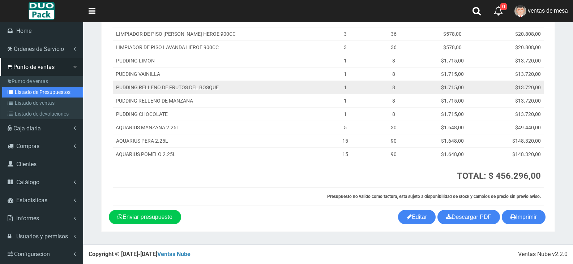
drag, startPoint x: 46, startPoint y: 90, endPoint x: 167, endPoint y: 89, distance: 120.8
click at [46, 90] on link "Listado de Presupuestos" at bounding box center [42, 92] width 81 height 11
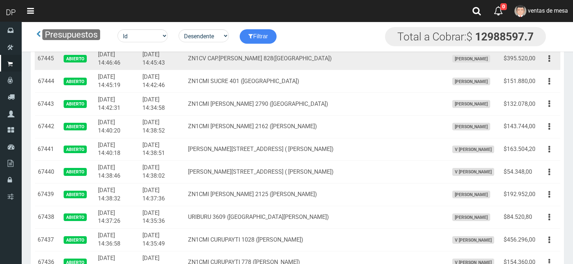
scroll to position [543, 0]
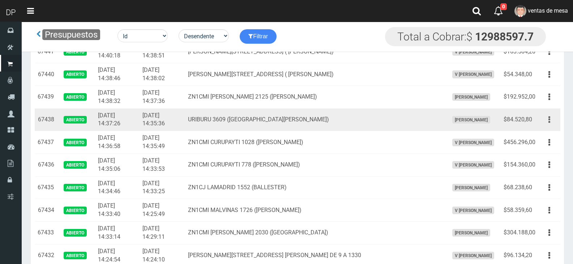
click at [548, 123] on button "button" at bounding box center [550, 120] width 16 height 13
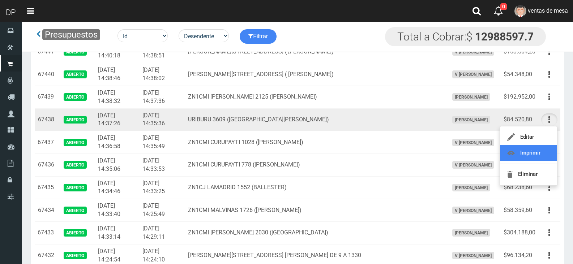
click at [541, 147] on link "Imprimir" at bounding box center [528, 153] width 57 height 16
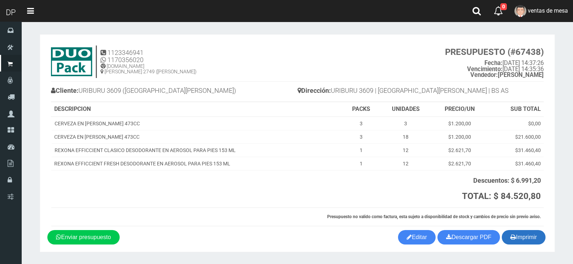
click at [533, 238] on button "Imprimir" at bounding box center [524, 237] width 44 height 14
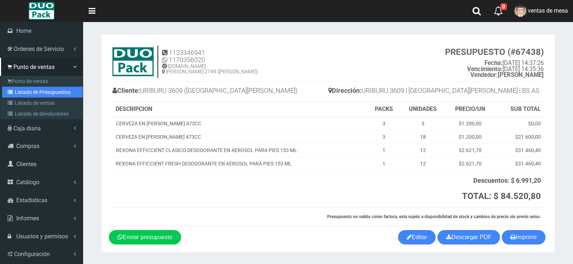
click at [38, 93] on link "Listado de Presupuestos" at bounding box center [42, 92] width 81 height 11
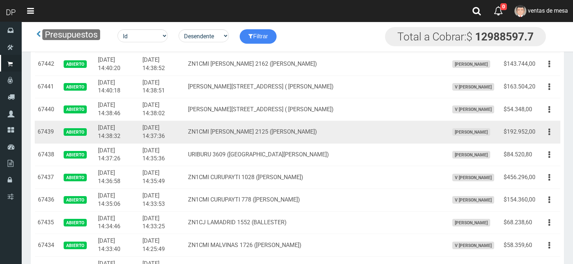
scroll to position [506, 0]
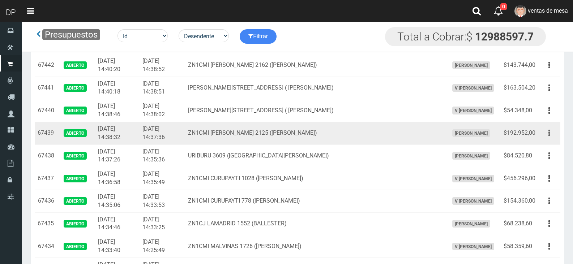
click at [553, 134] on button "button" at bounding box center [550, 133] width 16 height 13
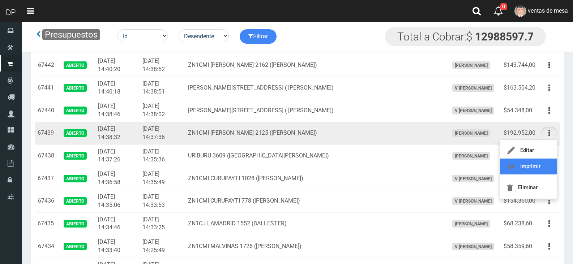
click at [540, 165] on link "Imprimir" at bounding box center [528, 167] width 57 height 16
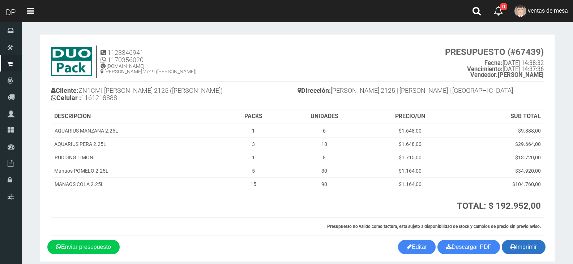
click at [531, 248] on button "Imprimir" at bounding box center [524, 247] width 44 height 14
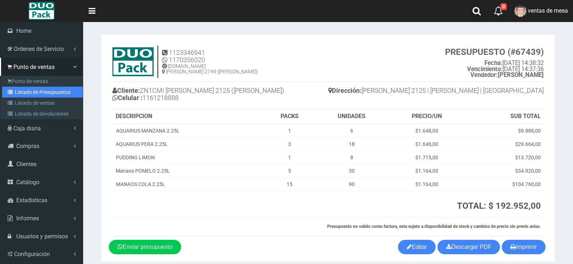
click at [47, 90] on link "Listado de Presupuestos" at bounding box center [42, 92] width 81 height 11
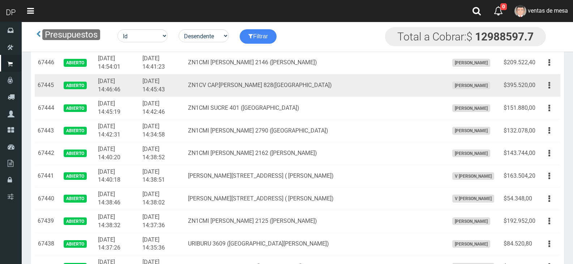
scroll to position [434, 0]
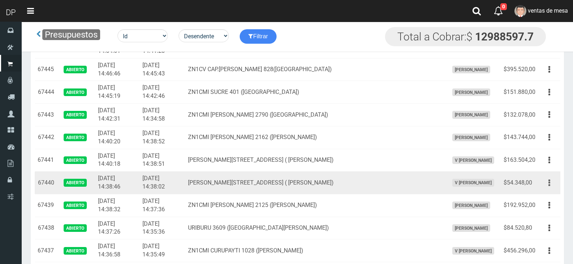
click at [548, 184] on button "button" at bounding box center [550, 183] width 16 height 13
click at [536, 214] on link "Imprimir" at bounding box center [528, 217] width 57 height 16
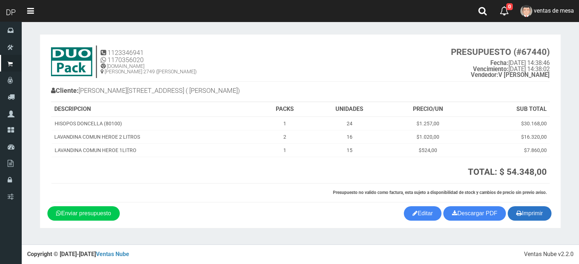
click at [527, 213] on button "Imprimir" at bounding box center [530, 214] width 44 height 14
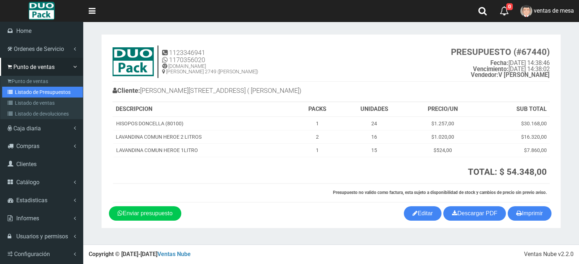
click at [49, 93] on link "Listado de Presupuestos" at bounding box center [42, 92] width 81 height 11
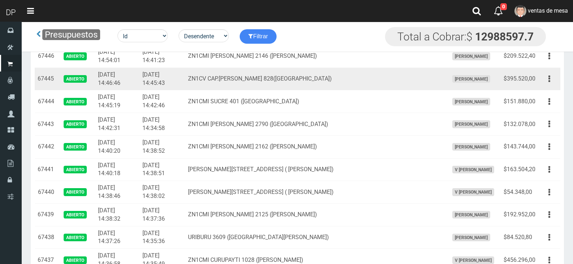
scroll to position [470, 0]
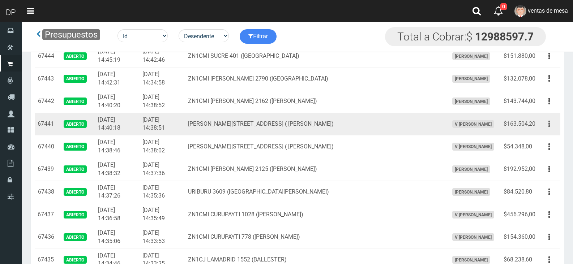
click at [550, 123] on icon "button" at bounding box center [550, 124] width 2 height 13
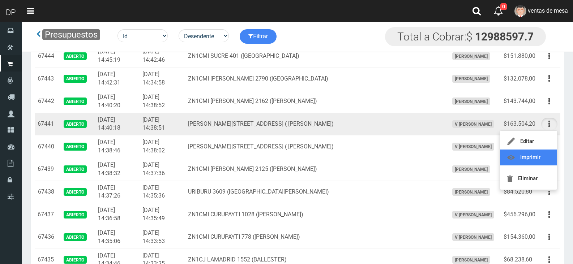
click at [538, 157] on link "Imprimir" at bounding box center [528, 158] width 57 height 16
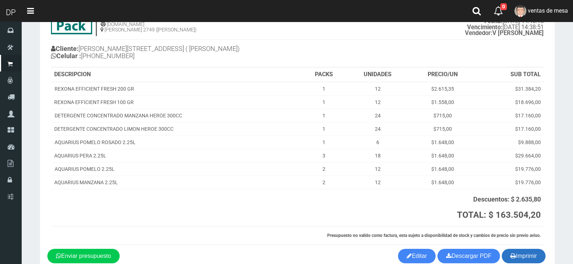
scroll to position [81, 0]
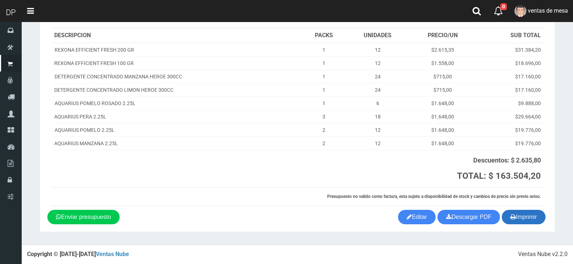
click at [536, 215] on button "Imprimir" at bounding box center [524, 217] width 44 height 14
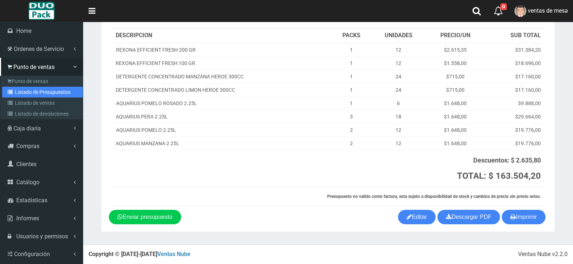
click at [52, 91] on link "Listado de Presupuestos" at bounding box center [42, 92] width 81 height 11
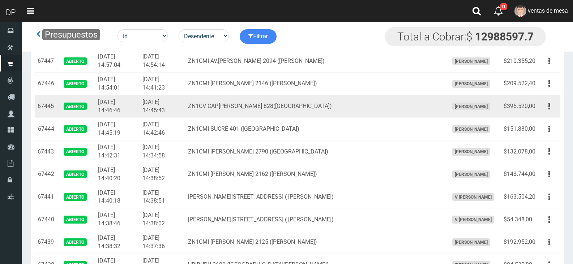
scroll to position [398, 0]
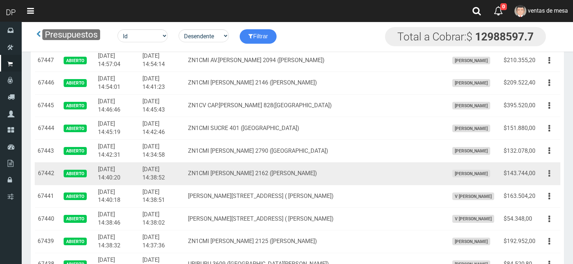
click at [551, 175] on button "button" at bounding box center [550, 174] width 16 height 13
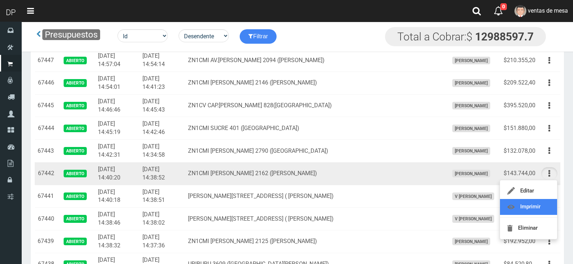
click at [534, 204] on link "Imprimir" at bounding box center [528, 207] width 57 height 16
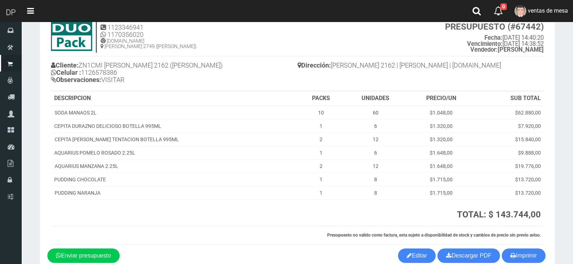
scroll to position [64, 0]
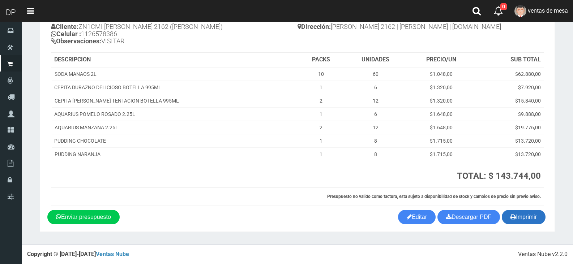
click at [529, 218] on button "Imprimir" at bounding box center [524, 217] width 44 height 14
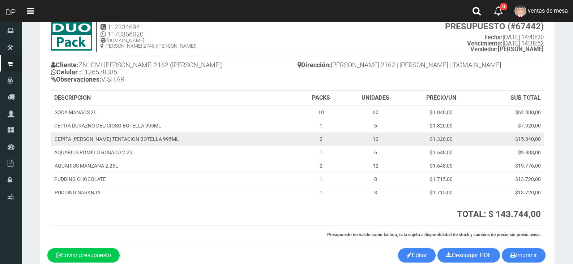
scroll to position [0, 0]
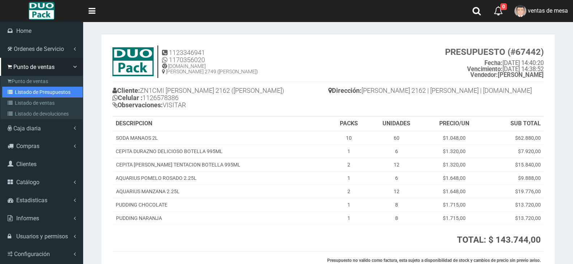
click at [49, 87] on link "Listado de Presupuestos" at bounding box center [42, 92] width 81 height 11
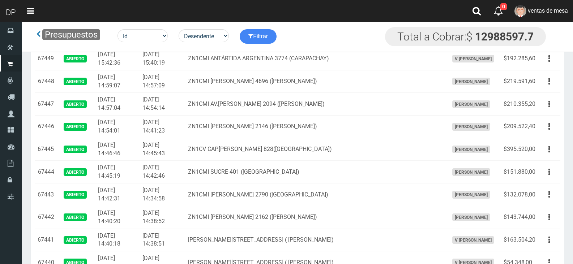
scroll to position [398, 0]
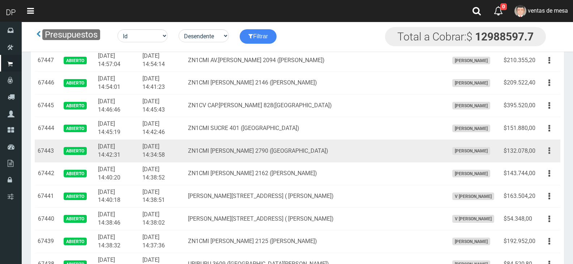
click at [551, 153] on button "button" at bounding box center [550, 151] width 16 height 13
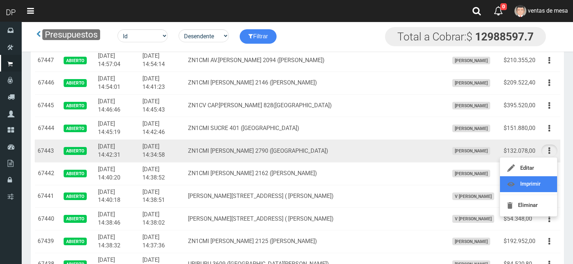
click at [535, 181] on link "Imprimir" at bounding box center [528, 185] width 57 height 16
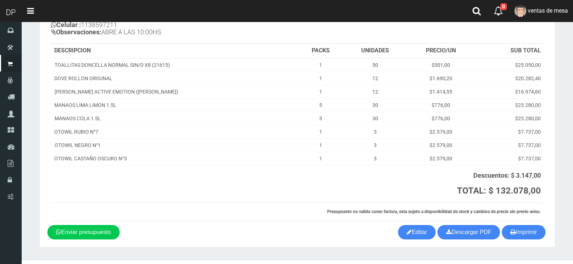
scroll to position [88, 0]
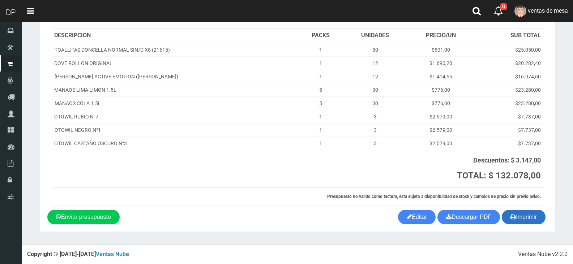
click at [530, 211] on button "Imprimir" at bounding box center [524, 217] width 44 height 14
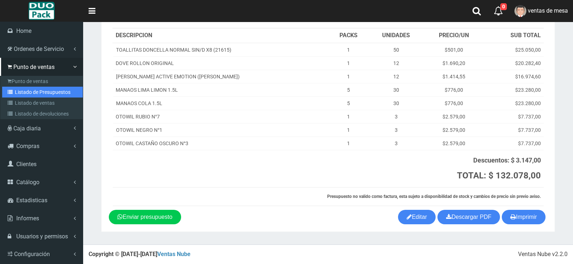
click at [39, 88] on link "Listado de Presupuestos" at bounding box center [42, 92] width 81 height 11
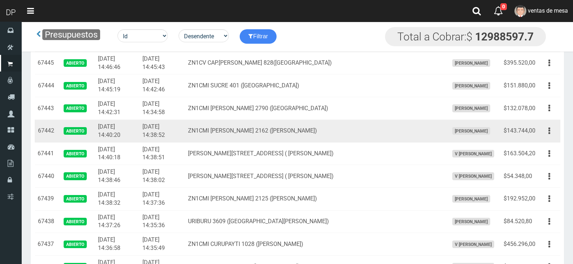
scroll to position [398, 0]
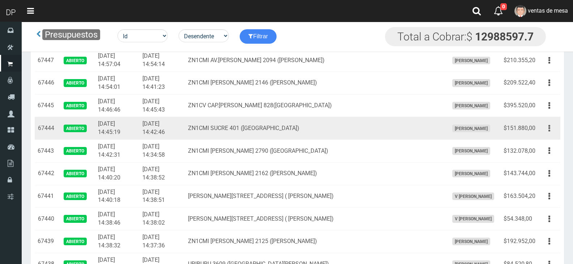
click at [547, 127] on button "button" at bounding box center [550, 128] width 16 height 13
click at [532, 160] on link "Imprimir" at bounding box center [528, 162] width 57 height 16
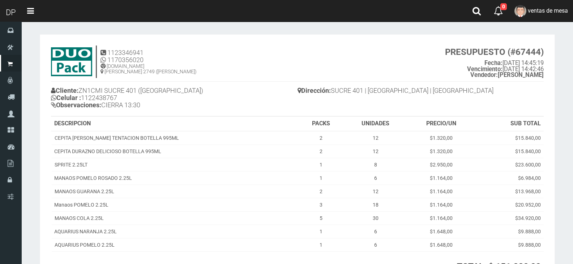
scroll to position [91, 0]
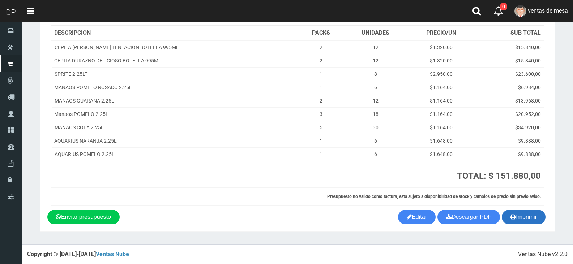
click at [532, 211] on button "Imprimir" at bounding box center [524, 217] width 44 height 14
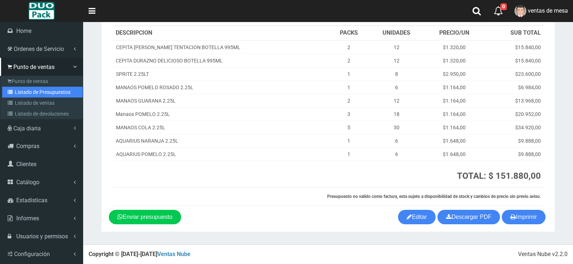
drag, startPoint x: 36, startPoint y: 92, endPoint x: 51, endPoint y: 92, distance: 15.2
click at [36, 92] on link "Listado de Presupuestos" at bounding box center [42, 92] width 81 height 11
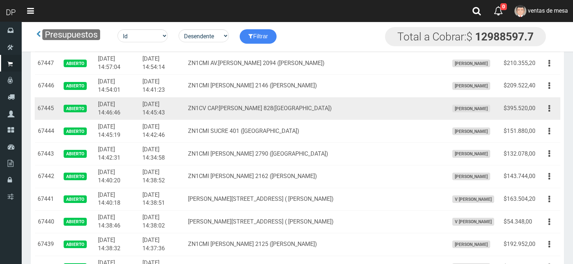
scroll to position [398, 0]
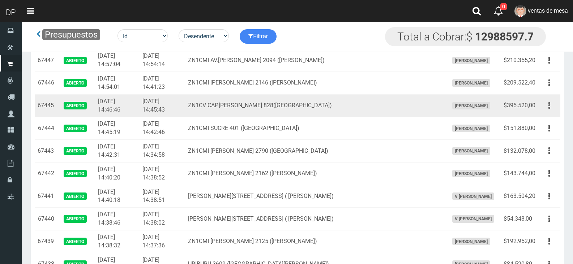
click at [550, 109] on icon "button" at bounding box center [550, 105] width 2 height 13
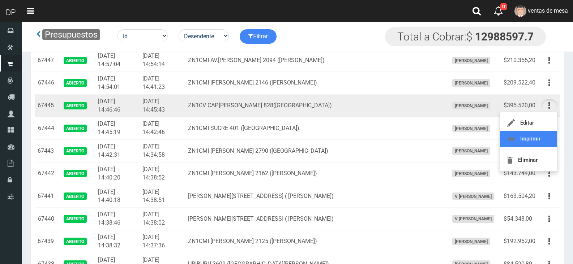
click at [536, 143] on link "Imprimir" at bounding box center [528, 139] width 57 height 16
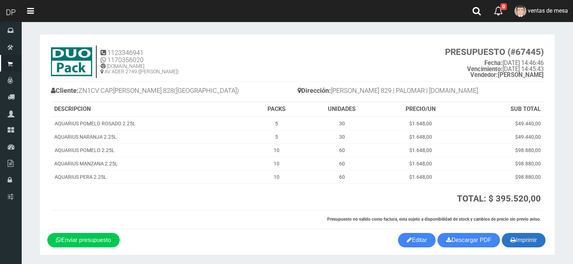
click at [522, 240] on button "Imprimir" at bounding box center [524, 240] width 44 height 14
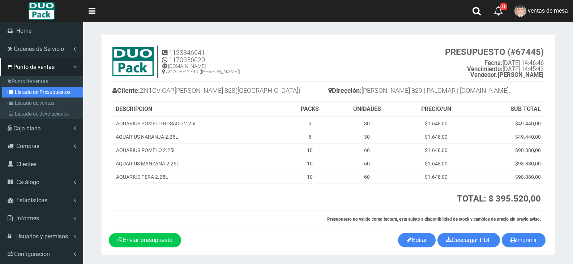
click at [44, 92] on link "Listado de Presupuestos" at bounding box center [42, 92] width 81 height 11
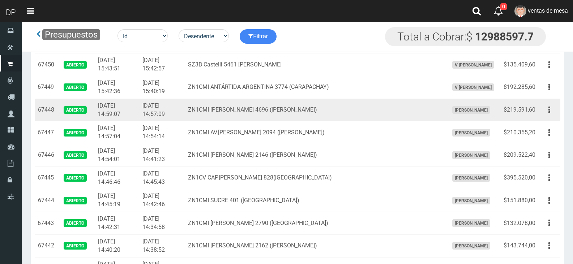
scroll to position [289, 0]
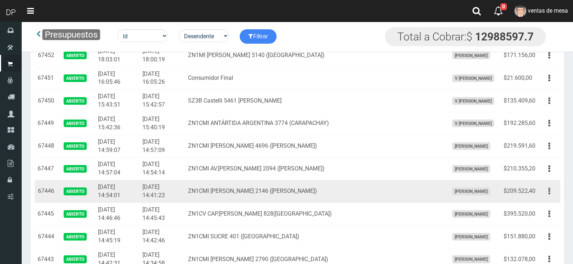
click at [544, 190] on button "button" at bounding box center [550, 191] width 16 height 13
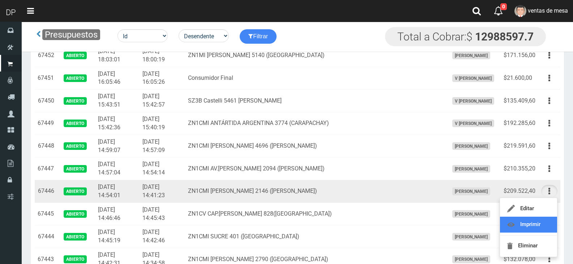
click at [546, 221] on link "Imprimir" at bounding box center [528, 225] width 57 height 16
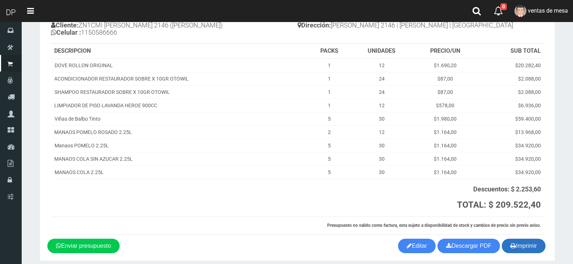
scroll to position [94, 0]
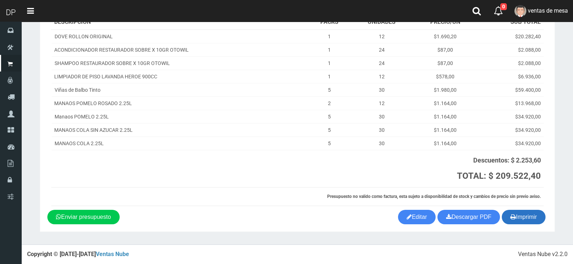
click at [531, 218] on button "Imprimir" at bounding box center [524, 217] width 44 height 14
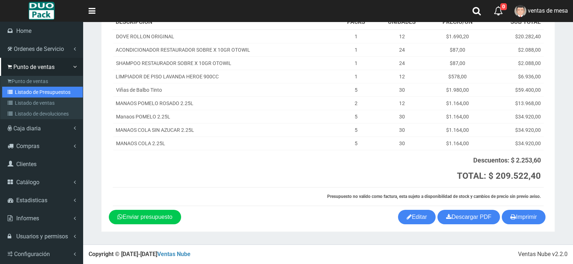
click at [27, 87] on link "Listado de Presupuestos" at bounding box center [42, 92] width 81 height 11
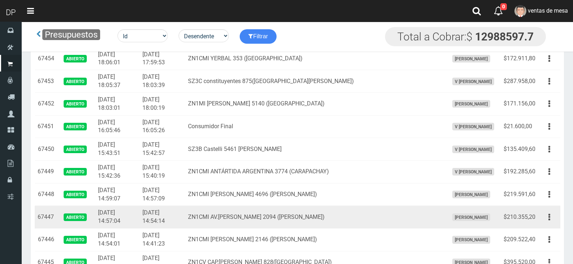
scroll to position [253, 0]
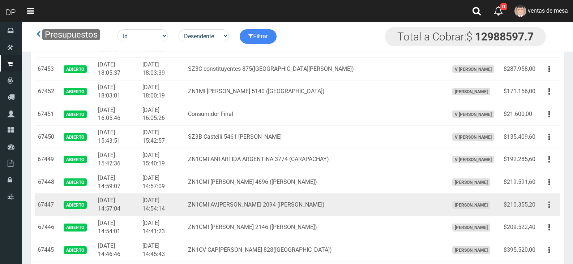
click at [553, 207] on button "button" at bounding box center [550, 205] width 16 height 13
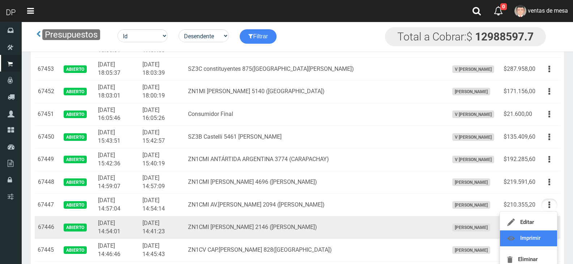
click at [543, 236] on link "Imprimir" at bounding box center [528, 239] width 57 height 16
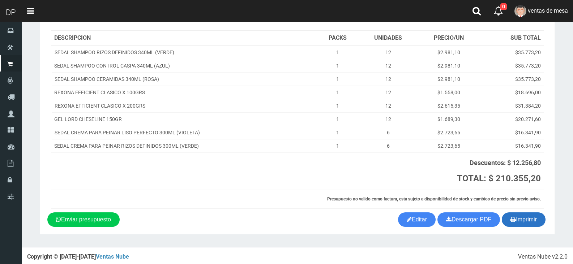
scroll to position [81, 0]
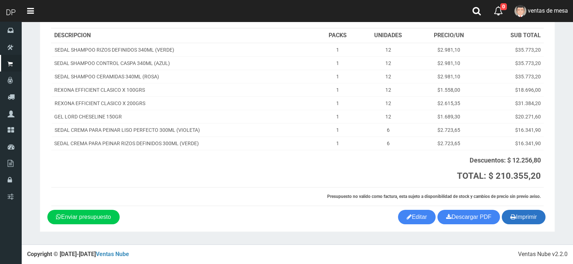
click at [513, 215] on icon "button" at bounding box center [513, 217] width 5 height 10
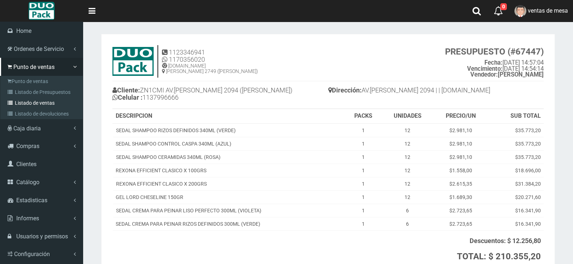
scroll to position [0, 0]
click at [56, 92] on link "Listado de Presupuestos" at bounding box center [42, 92] width 81 height 11
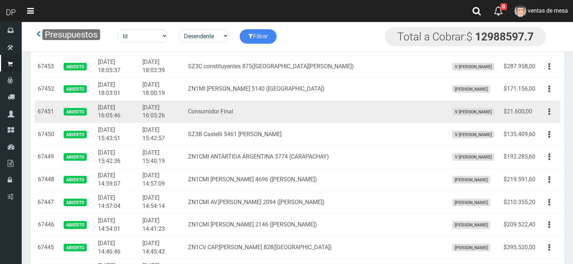
scroll to position [273, 0]
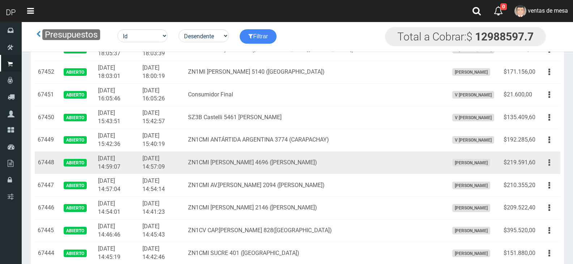
click at [552, 159] on button "button" at bounding box center [550, 163] width 16 height 13
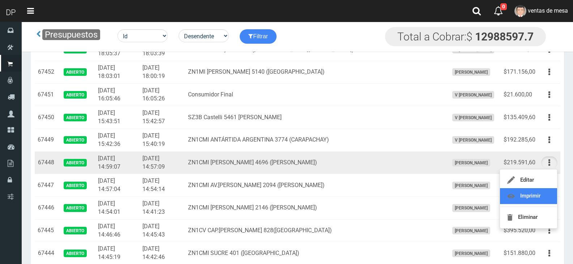
click at [544, 192] on link "Imprimir" at bounding box center [528, 196] width 57 height 16
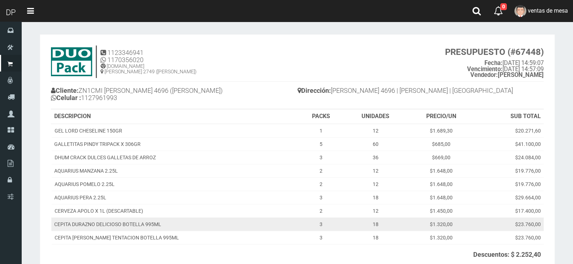
scroll to position [94, 0]
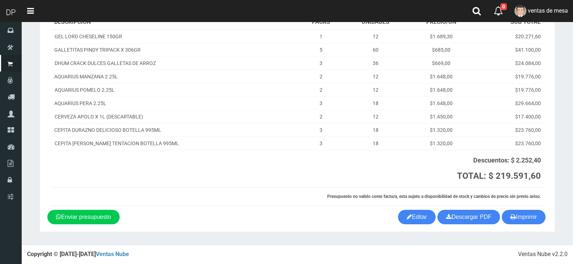
click at [551, 214] on div "Imprimir Descargar PDF Enviar presupuesto Editar" at bounding box center [297, 217] width 511 height 14
click at [536, 218] on button "Imprimir" at bounding box center [524, 217] width 44 height 14
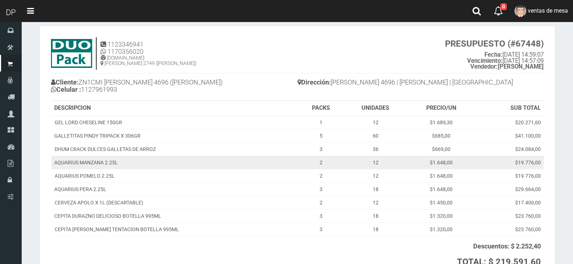
scroll to position [0, 0]
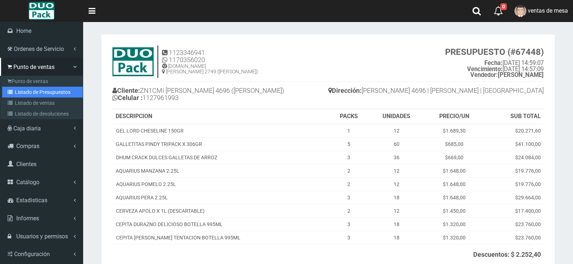
click at [33, 88] on link "Listado de Presupuestos" at bounding box center [42, 92] width 81 height 11
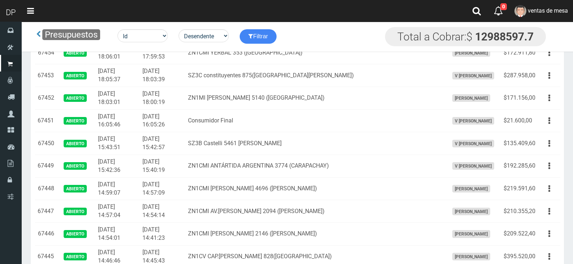
scroll to position [253, 0]
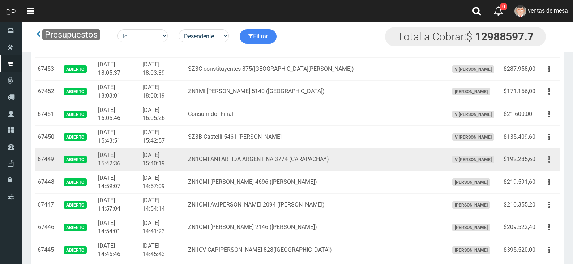
click at [551, 161] on button "button" at bounding box center [550, 159] width 16 height 13
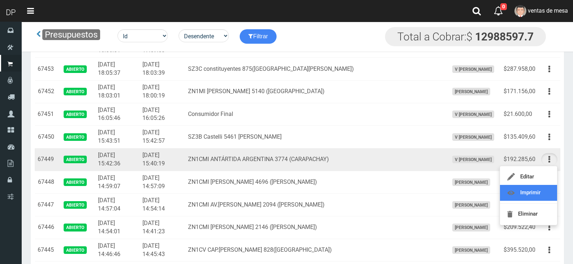
click at [536, 192] on link "Imprimir" at bounding box center [528, 193] width 57 height 16
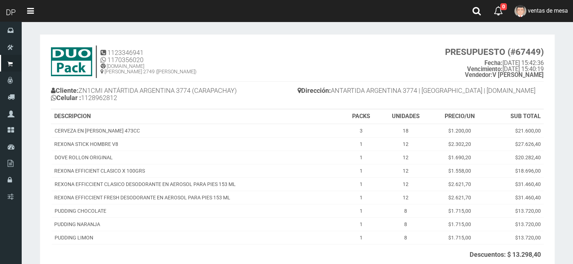
scroll to position [94, 0]
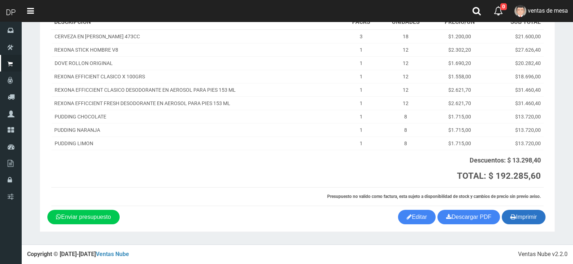
click at [538, 215] on button "Imprimir" at bounding box center [524, 217] width 44 height 14
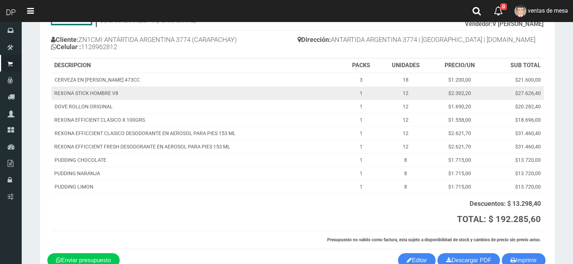
scroll to position [0, 0]
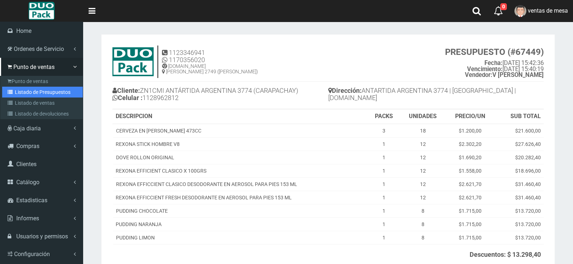
click at [47, 88] on link "Listado de Presupuestos" at bounding box center [42, 92] width 81 height 11
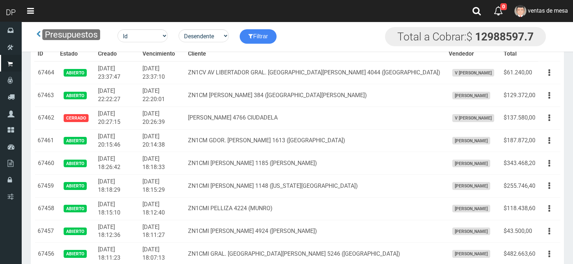
scroll to position [181, 0]
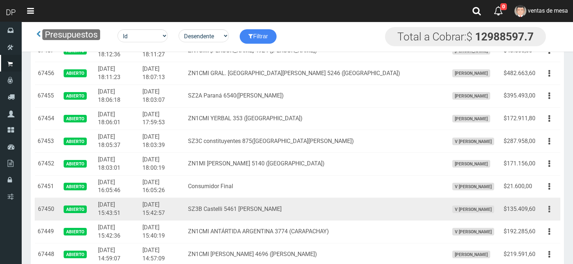
click at [550, 208] on icon "button" at bounding box center [550, 209] width 2 height 13
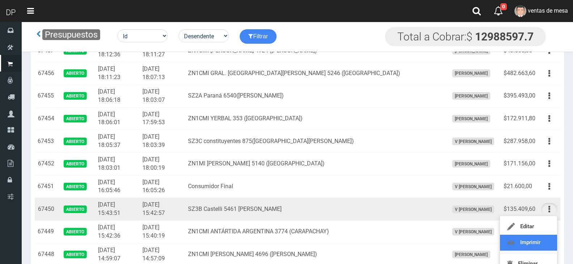
click at [543, 238] on link "Imprimir" at bounding box center [528, 243] width 57 height 16
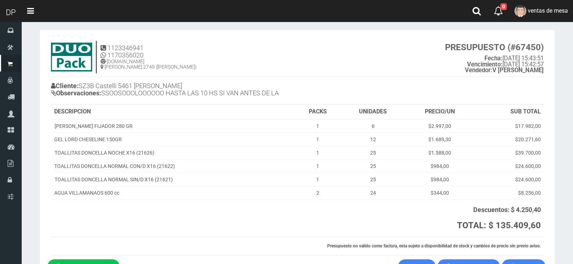
scroll to position [54, 0]
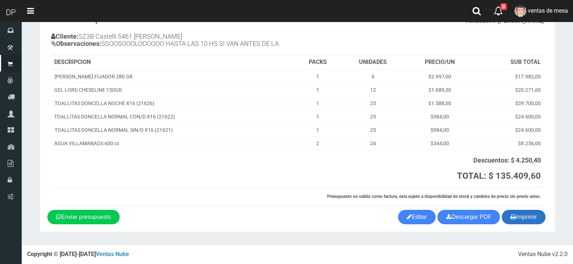
click at [515, 217] on button "Imprimir" at bounding box center [524, 217] width 44 height 14
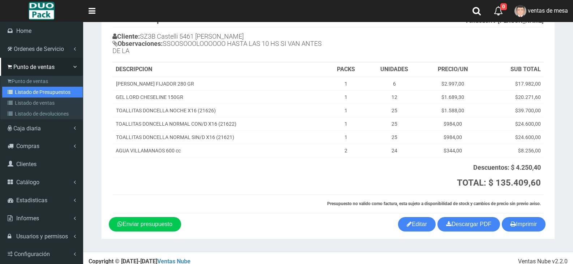
click at [49, 90] on link "Listado de Presupuestos" at bounding box center [42, 92] width 81 height 11
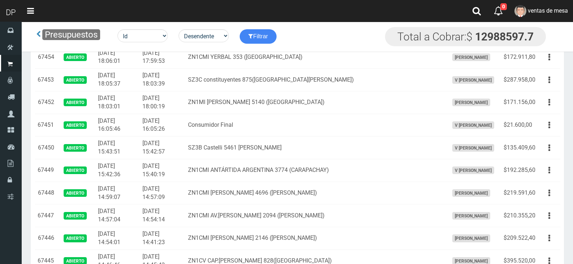
scroll to position [217, 0]
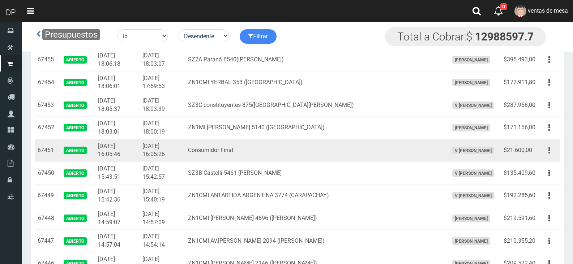
click at [549, 151] on icon "button" at bounding box center [550, 150] width 2 height 13
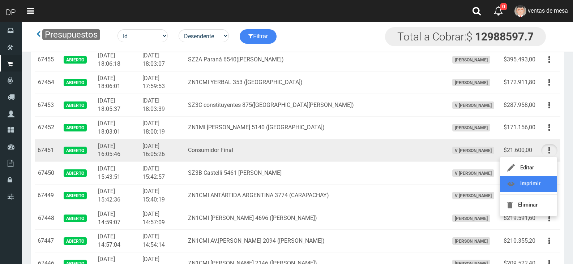
click at [541, 181] on link "Imprimir" at bounding box center [528, 184] width 57 height 16
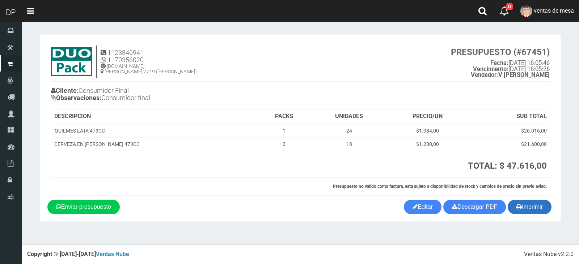
click at [539, 204] on button "Imprimir" at bounding box center [530, 207] width 44 height 14
click at [528, 206] on button "Imprimir" at bounding box center [530, 207] width 44 height 14
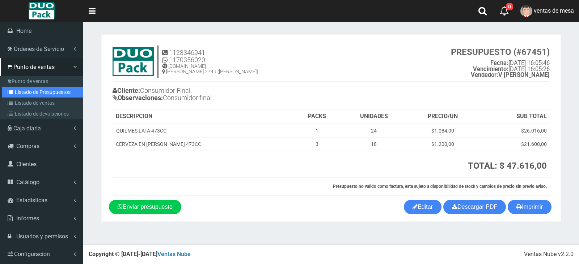
click at [37, 89] on link "Listado de Presupuestos" at bounding box center [42, 92] width 81 height 11
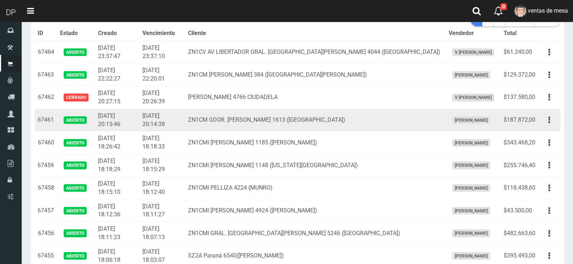
scroll to position [145, 0]
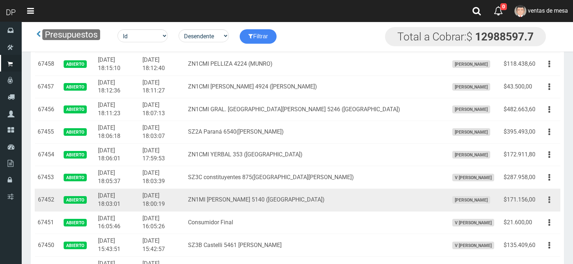
click at [549, 199] on icon "button" at bounding box center [550, 200] width 2 height 13
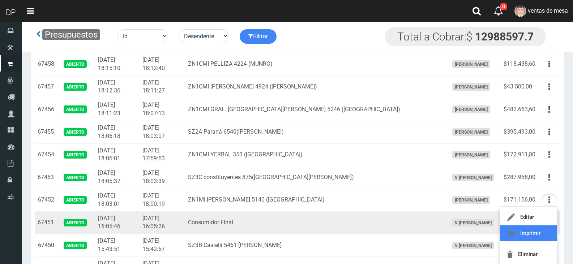
click at [541, 230] on link "Imprimir" at bounding box center [528, 234] width 57 height 16
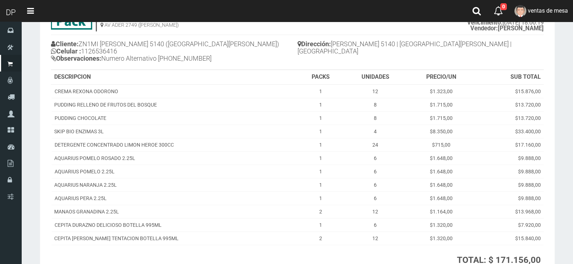
scroll to position [131, 0]
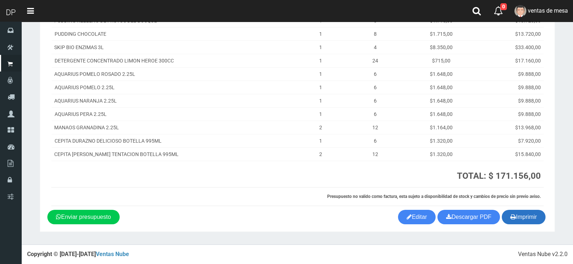
click at [542, 218] on button "Imprimir" at bounding box center [524, 217] width 44 height 14
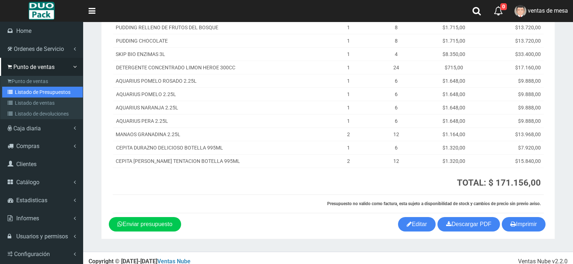
click at [35, 92] on link "Listado de Presupuestos" at bounding box center [42, 92] width 81 height 11
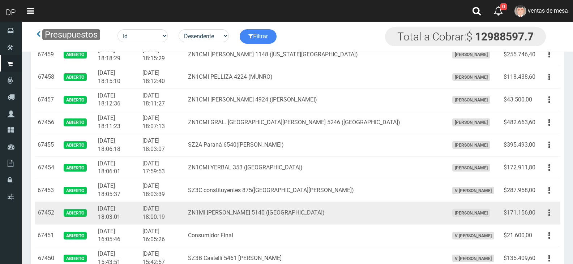
scroll to position [145, 0]
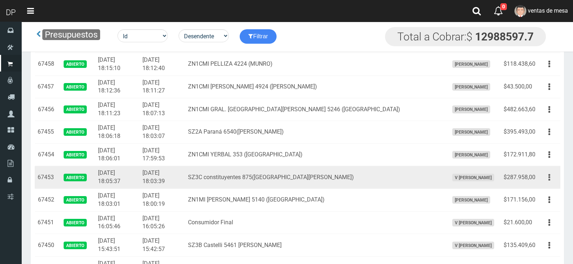
click at [548, 177] on button "button" at bounding box center [550, 177] width 16 height 13
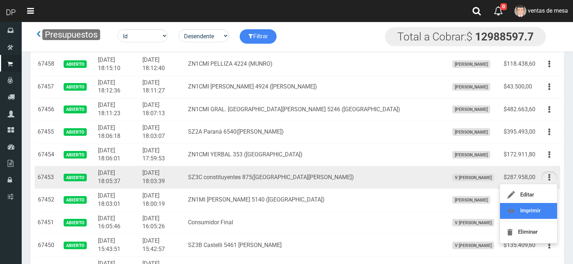
click at [544, 211] on link "Imprimir" at bounding box center [528, 211] width 57 height 16
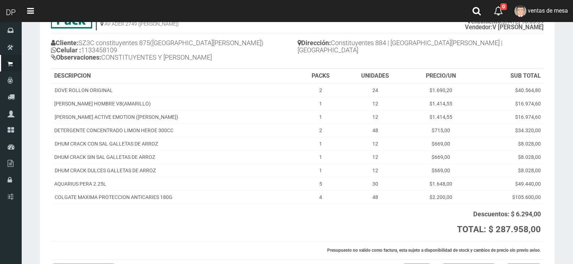
scroll to position [102, 0]
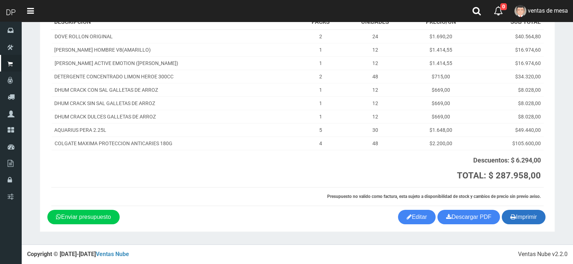
click at [513, 214] on icon "button" at bounding box center [513, 217] width 5 height 10
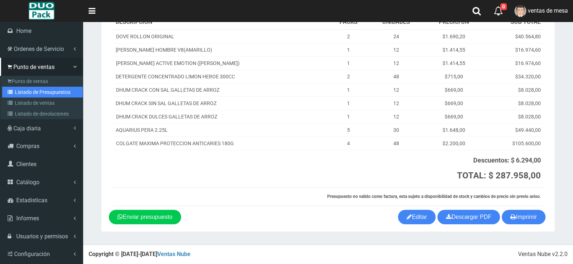
click at [31, 92] on link "Listado de Presupuestos" at bounding box center [42, 92] width 81 height 11
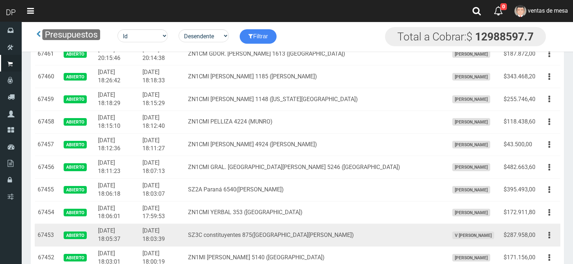
scroll to position [128, 0]
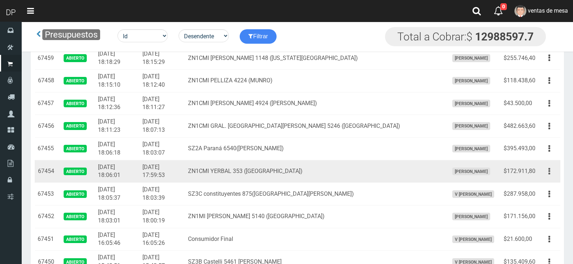
click at [555, 171] on button "button" at bounding box center [550, 171] width 16 height 13
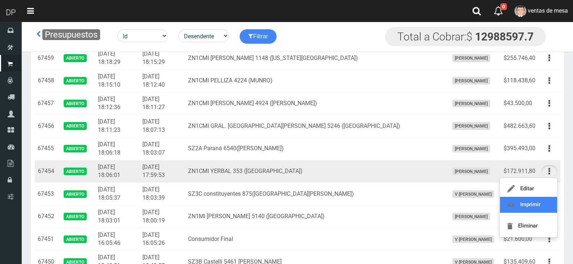
click at [538, 207] on link "Imprimir" at bounding box center [528, 205] width 57 height 16
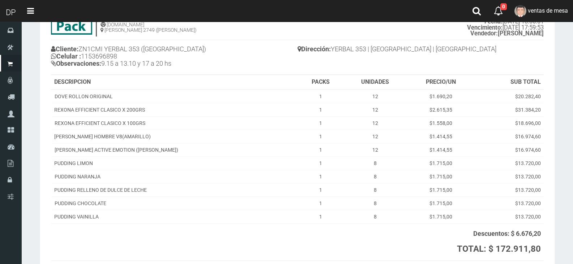
scroll to position [115, 0]
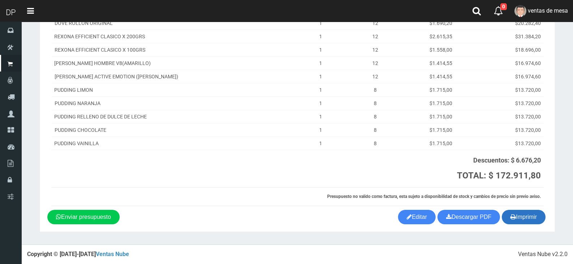
click at [517, 216] on button "Imprimir" at bounding box center [524, 217] width 44 height 14
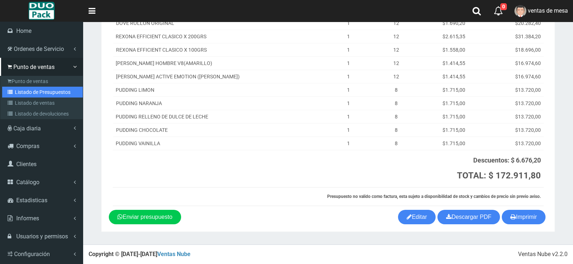
click at [46, 91] on link "Listado de Presupuestos" at bounding box center [42, 92] width 81 height 11
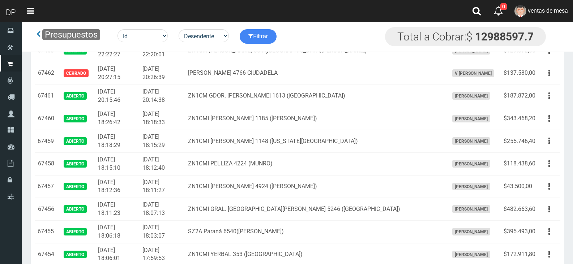
scroll to position [72, 0]
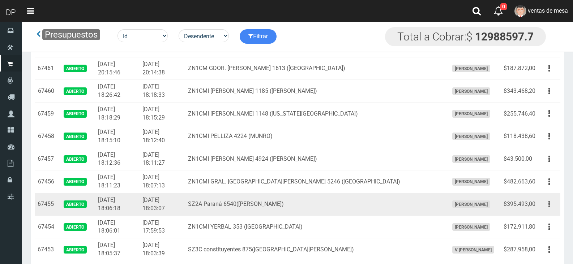
click at [549, 203] on button "button" at bounding box center [550, 204] width 16 height 13
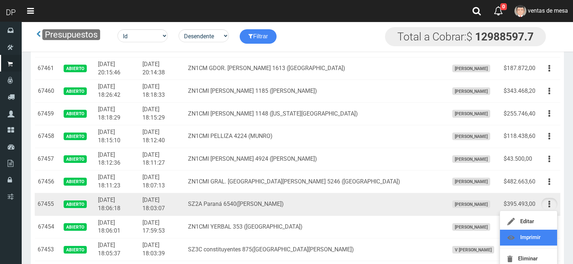
click at [533, 237] on link "Imprimir" at bounding box center [528, 238] width 57 height 16
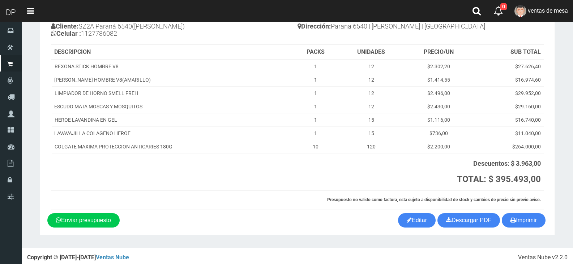
scroll to position [68, 0]
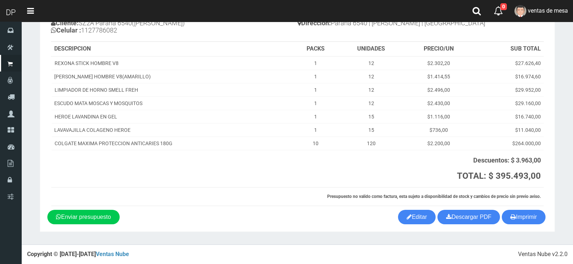
drag, startPoint x: 517, startPoint y: 201, endPoint x: 517, endPoint y: 208, distance: 7.2
click at [517, 203] on th "Presupuesto no valido como factura, esta sujeto a disponibilidad de stock y cam…" at bounding box center [297, 197] width 493 height 18
click at [518, 215] on button "Imprimir" at bounding box center [524, 217] width 44 height 14
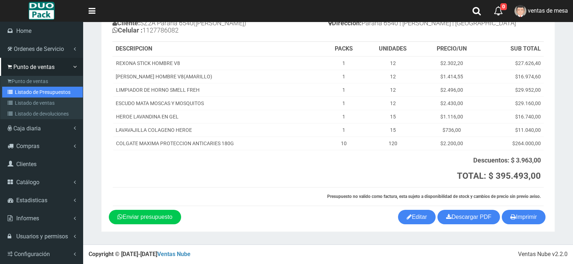
click at [47, 90] on link "Listado de Presupuestos" at bounding box center [42, 92] width 81 height 11
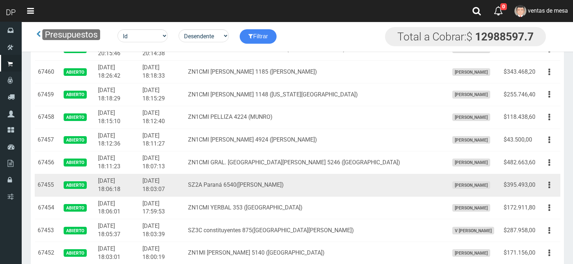
scroll to position [109, 0]
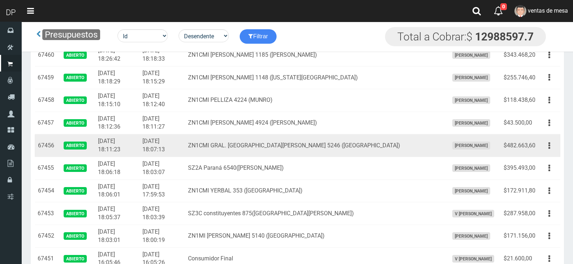
drag, startPoint x: 550, startPoint y: 147, endPoint x: 541, endPoint y: 166, distance: 21.8
click at [550, 147] on icon "button" at bounding box center [550, 146] width 2 height 13
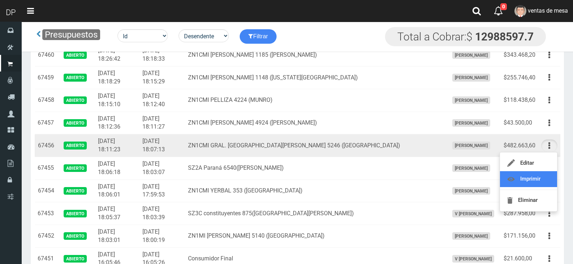
click at [535, 179] on link "Imprimir" at bounding box center [528, 179] width 57 height 16
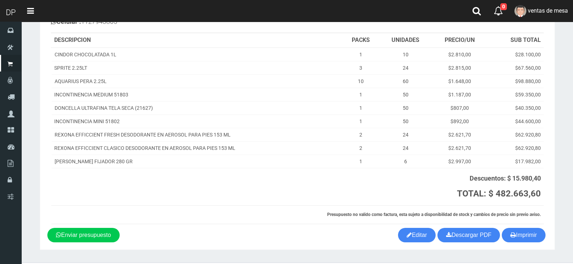
scroll to position [94, 0]
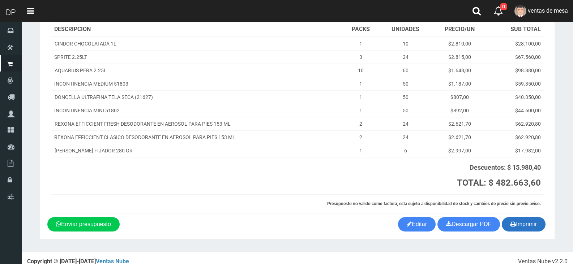
click at [519, 217] on button "Imprimir" at bounding box center [524, 224] width 44 height 14
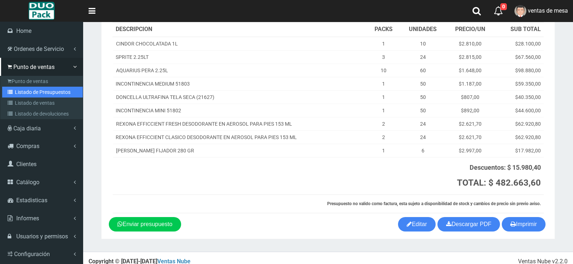
click at [41, 89] on link "Listado de Presupuestos" at bounding box center [42, 92] width 81 height 11
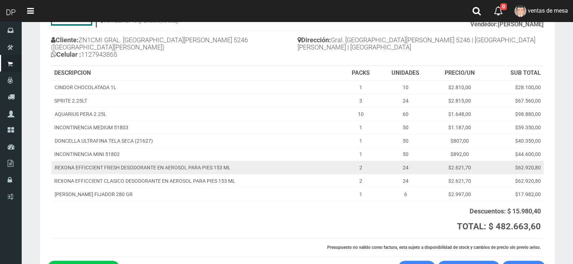
scroll to position [0, 0]
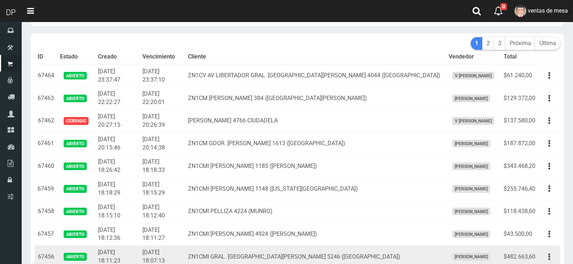
scroll to position [36, 0]
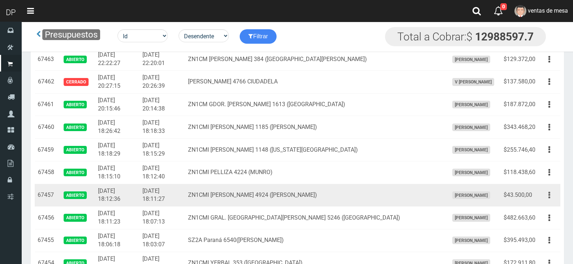
click at [547, 196] on button "button" at bounding box center [550, 195] width 16 height 13
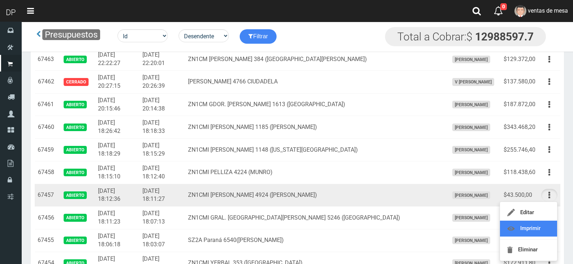
click at [538, 231] on link "Imprimir" at bounding box center [528, 229] width 57 height 16
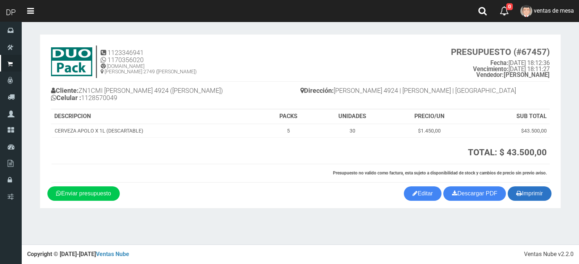
click at [525, 191] on button "Imprimir" at bounding box center [530, 194] width 44 height 14
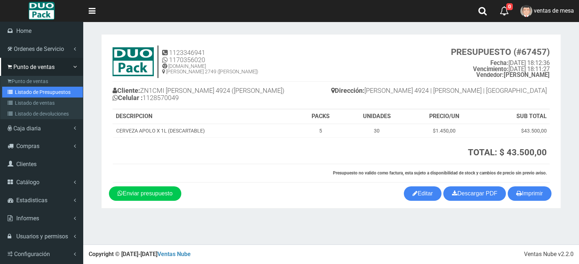
click at [35, 90] on link "Listado de Presupuestos" at bounding box center [42, 92] width 81 height 11
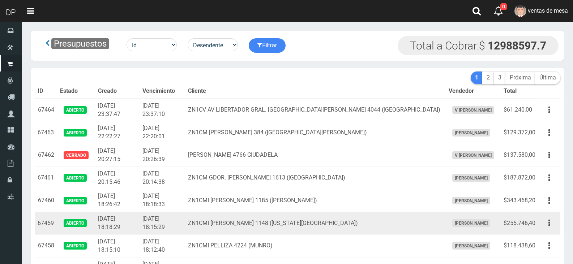
scroll to position [36, 0]
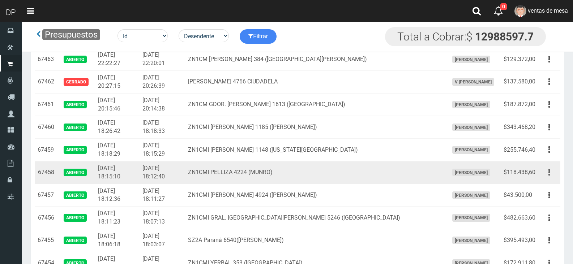
click at [546, 170] on button "button" at bounding box center [550, 172] width 16 height 13
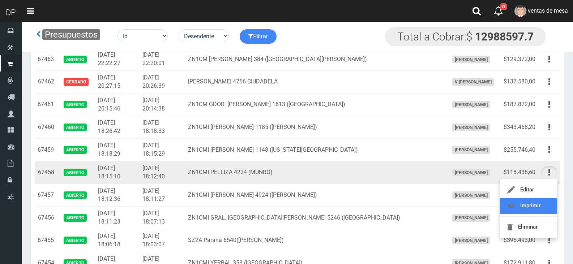
click at [537, 208] on link "Imprimir" at bounding box center [528, 206] width 57 height 16
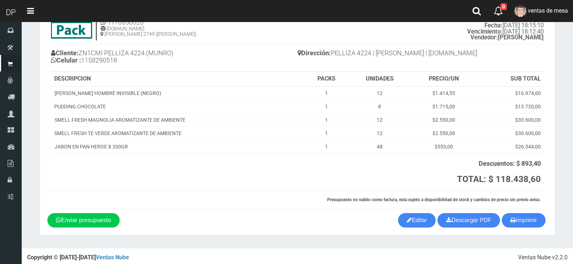
scroll to position [41, 0]
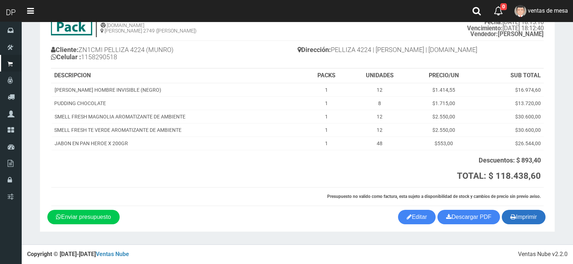
click at [535, 217] on button "Imprimir" at bounding box center [524, 217] width 44 height 14
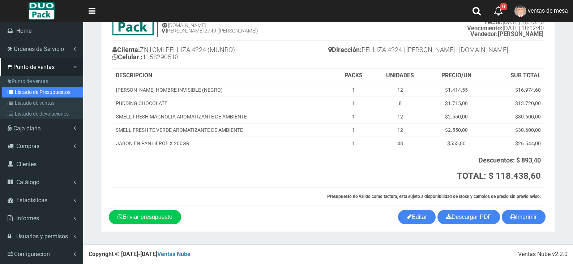
click at [27, 89] on link "Listado de Presupuestos" at bounding box center [42, 92] width 81 height 11
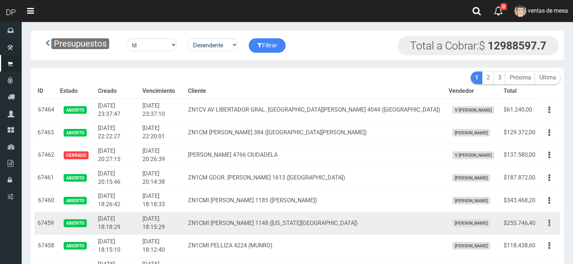
click at [550, 221] on icon "button" at bounding box center [550, 223] width 2 height 13
click at [541, 254] on link "Imprimir" at bounding box center [528, 257] width 57 height 16
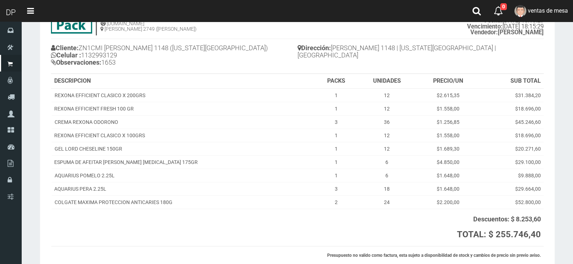
scroll to position [102, 0]
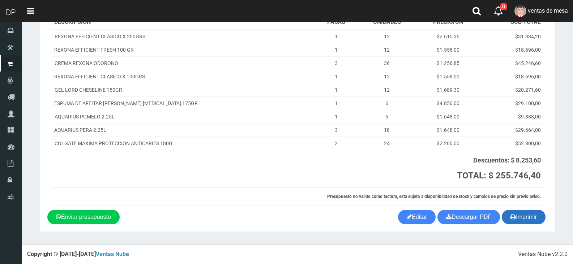
click at [533, 223] on button "Imprimir" at bounding box center [524, 217] width 44 height 14
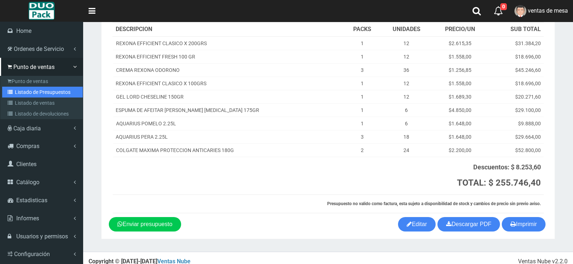
click at [41, 91] on link "Listado de Presupuestos" at bounding box center [42, 92] width 81 height 11
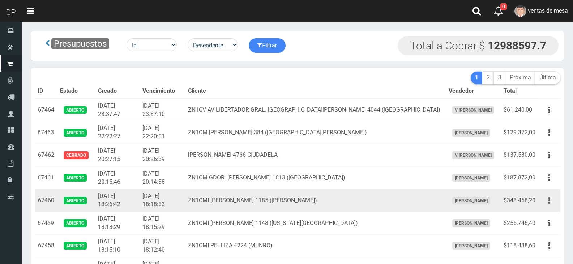
click at [555, 200] on button "button" at bounding box center [550, 201] width 16 height 13
click at [550, 241] on link "Imprimir" at bounding box center [528, 234] width 57 height 16
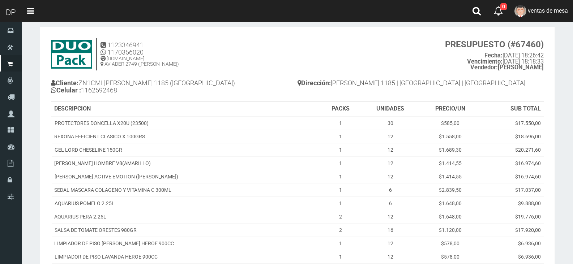
scroll to position [217, 0]
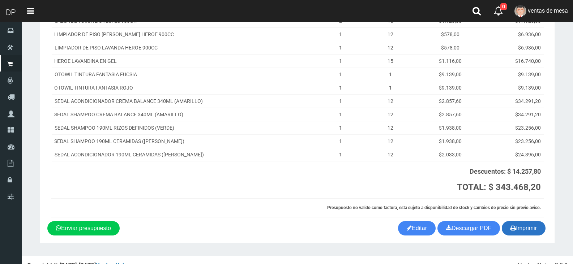
click at [526, 226] on button "Imprimir" at bounding box center [524, 228] width 44 height 14
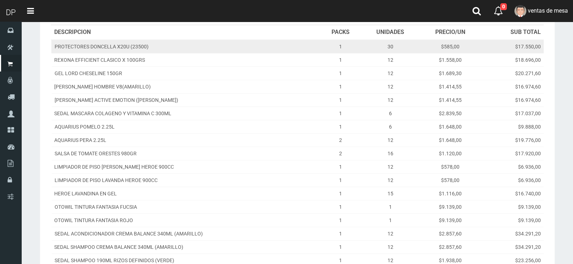
scroll to position [0, 0]
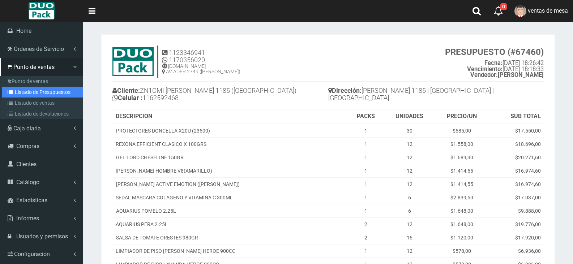
drag, startPoint x: 34, startPoint y: 89, endPoint x: 37, endPoint y: 89, distance: 3.6
click at [34, 89] on link "Listado de Presupuestos" at bounding box center [42, 92] width 81 height 11
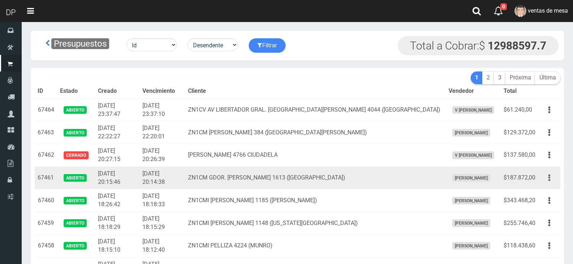
click at [550, 177] on icon "button" at bounding box center [550, 178] width 2 height 13
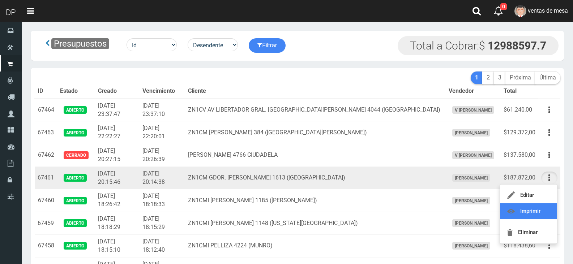
click at [541, 204] on link "Imprimir" at bounding box center [528, 212] width 57 height 16
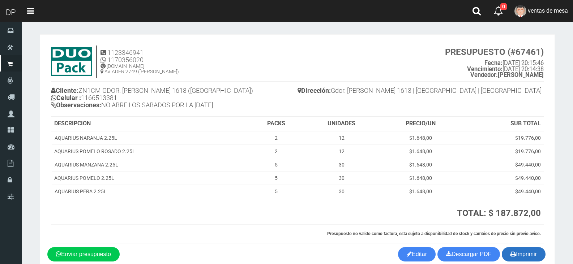
click at [520, 251] on button "Imprimir" at bounding box center [524, 254] width 44 height 14
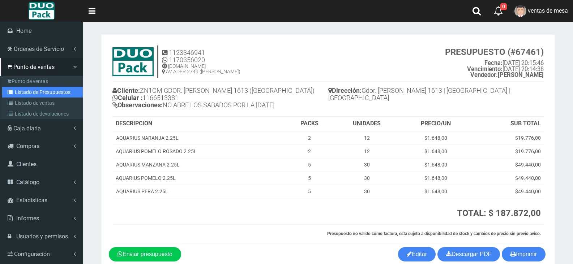
click at [46, 89] on link "Listado de Presupuestos" at bounding box center [42, 92] width 81 height 11
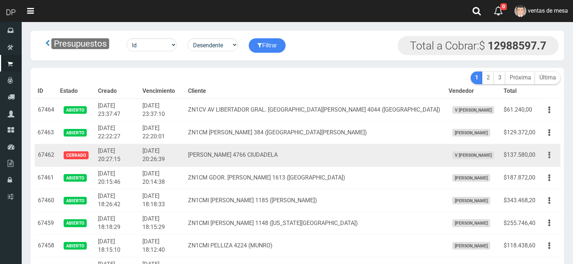
click at [549, 153] on icon "button" at bounding box center [550, 155] width 2 height 13
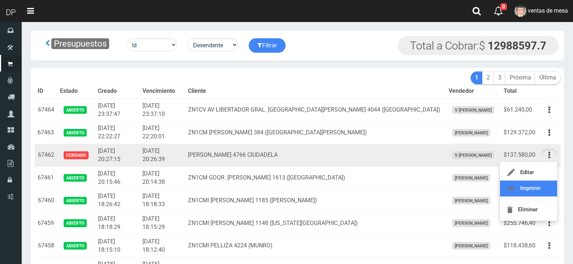
click at [533, 187] on link "Imprimir" at bounding box center [528, 189] width 57 height 16
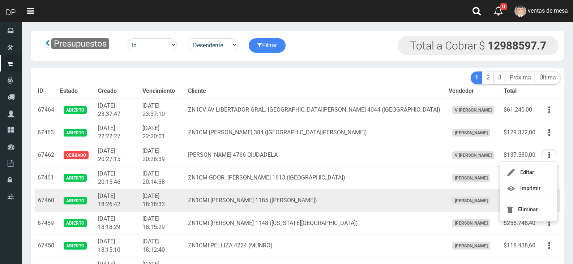
drag, startPoint x: 533, startPoint y: 187, endPoint x: 525, endPoint y: 190, distance: 8.4
click at [533, 187] on td "$187.872,00" at bounding box center [520, 178] width 38 height 23
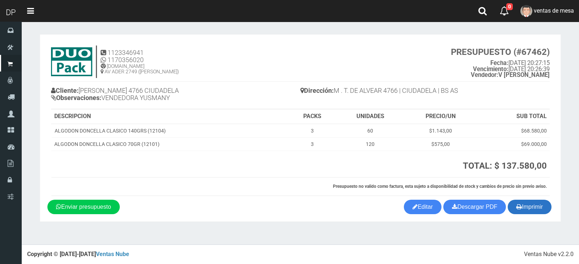
click at [529, 204] on button "Imprimir" at bounding box center [530, 207] width 44 height 14
click at [314, 203] on div "Imprimir Descargar PDF Enviar presupuesto Editar" at bounding box center [300, 207] width 517 height 14
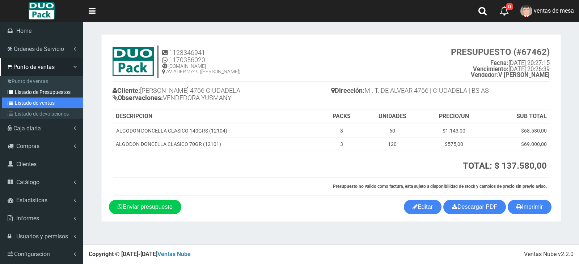
click at [48, 98] on link "Listado de ventas" at bounding box center [42, 103] width 81 height 11
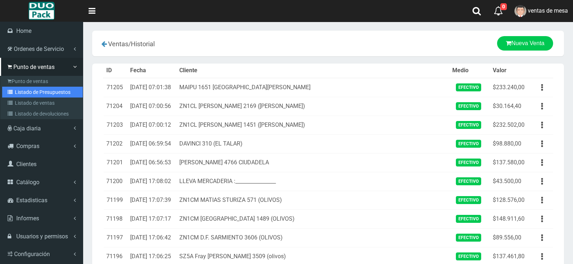
click at [35, 89] on link "Listado de Presupuestos" at bounding box center [42, 92] width 81 height 11
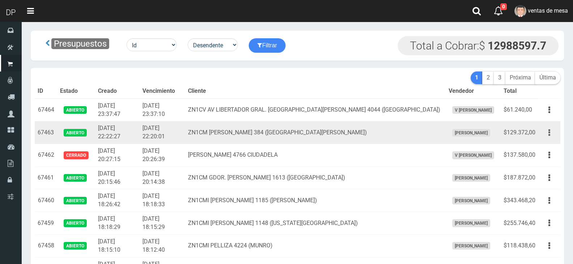
click at [548, 128] on button "button" at bounding box center [550, 133] width 16 height 13
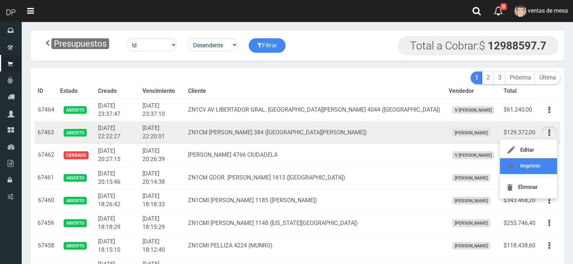
click at [542, 169] on link "Imprimir" at bounding box center [528, 166] width 57 height 16
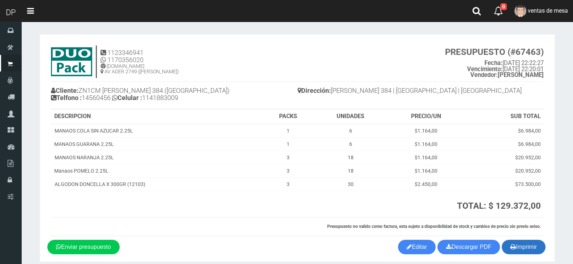
click at [511, 243] on icon "button" at bounding box center [513, 247] width 5 height 10
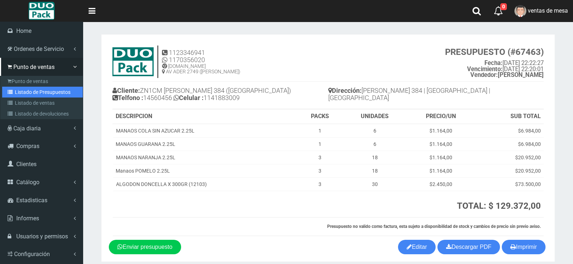
click at [36, 89] on link "Listado de Presupuestos" at bounding box center [42, 92] width 81 height 11
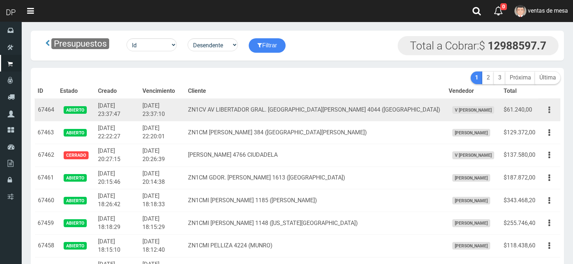
click at [548, 110] on button "button" at bounding box center [550, 110] width 16 height 13
click at [538, 140] on link "Imprimir" at bounding box center [528, 144] width 57 height 16
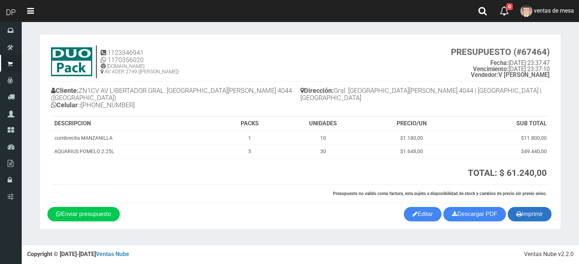
click at [531, 207] on button "Imprimir" at bounding box center [530, 214] width 44 height 14
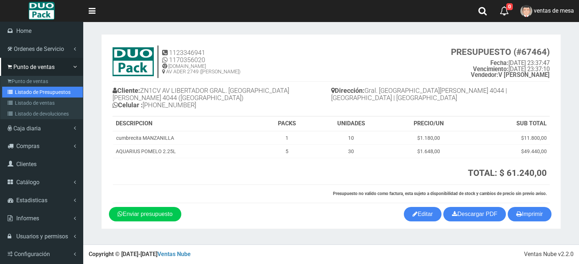
click at [52, 90] on link "Listado de Presupuestos" at bounding box center [42, 92] width 81 height 11
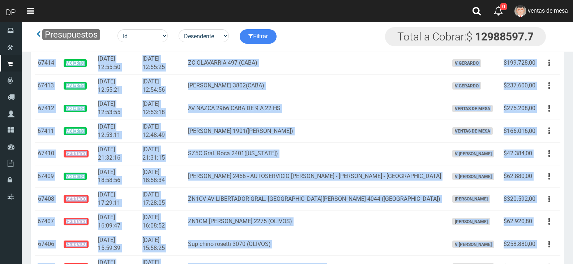
scroll to position [1199, 0]
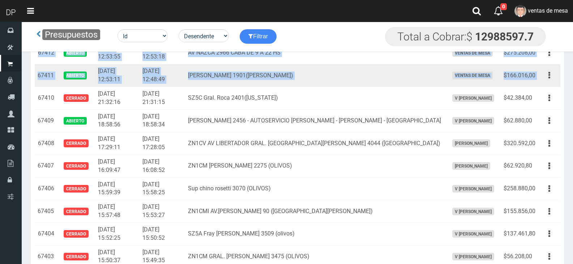
drag, startPoint x: 37, startPoint y: 108, endPoint x: 543, endPoint y: 71, distance: 507.5
copy tbody "67464 Abierto [DATE] 23:37:47 [DATE] 23:37:10 ZN1CV AV LIBERTADOR GRAL. SAN [PE…"
